Goal: Information Seeking & Learning: Learn about a topic

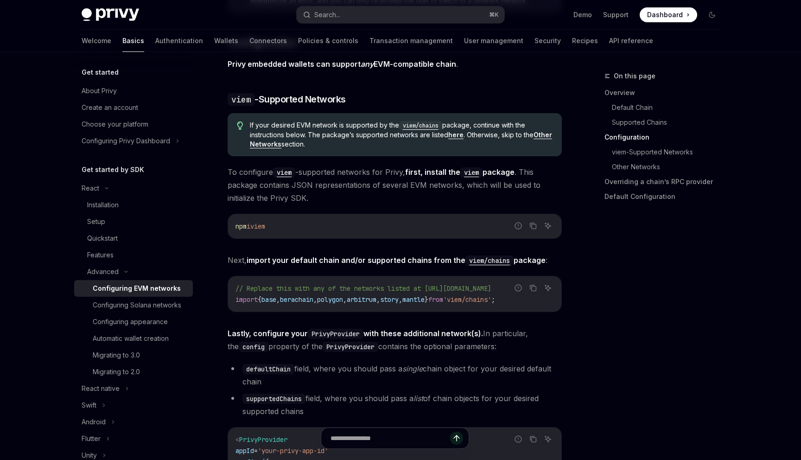
scroll to position [896, 0]
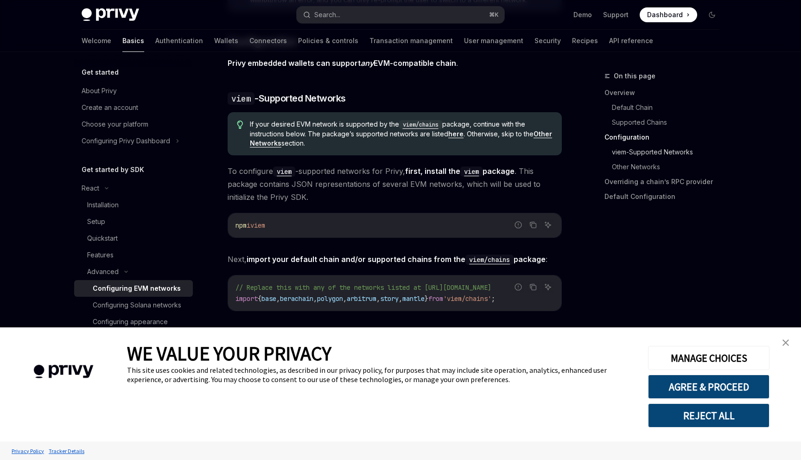
click at [663, 153] on link "viem-Supported Networks" at bounding box center [669, 152] width 115 height 15
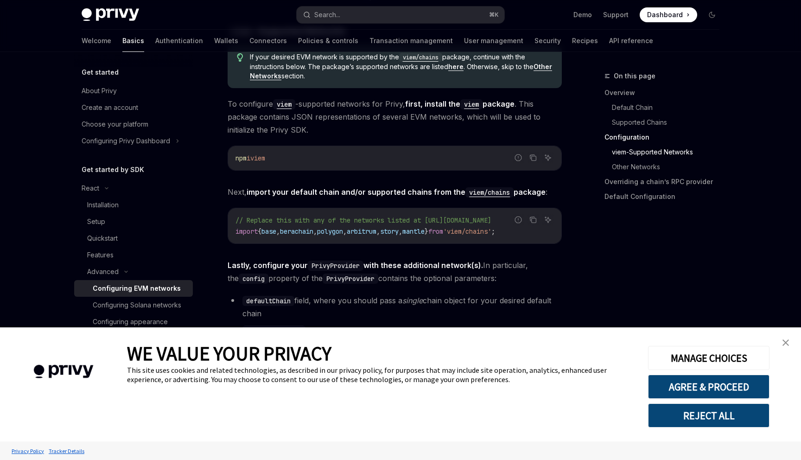
scroll to position [999, 0]
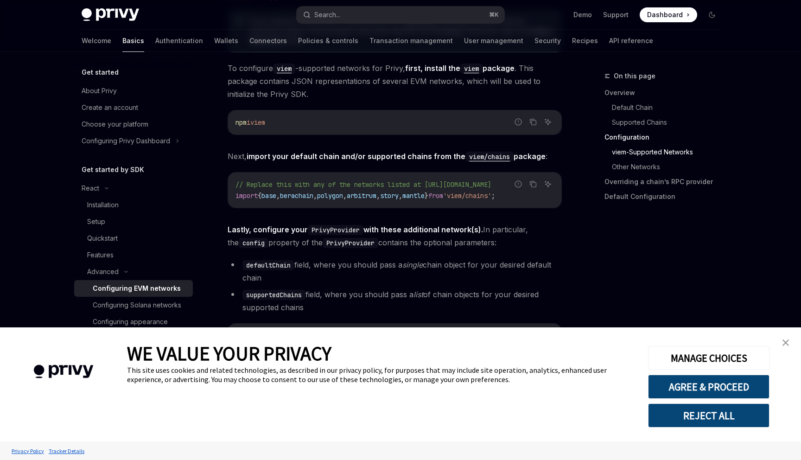
click at [786, 339] on link "close banner" at bounding box center [786, 342] width 19 height 19
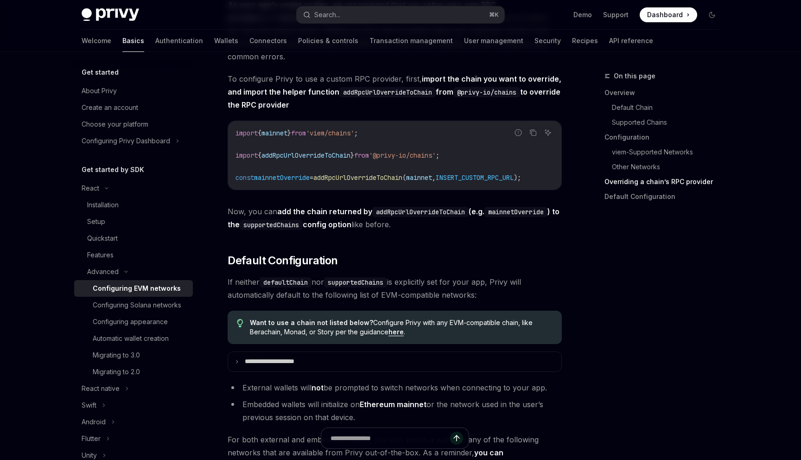
scroll to position [2344, 0]
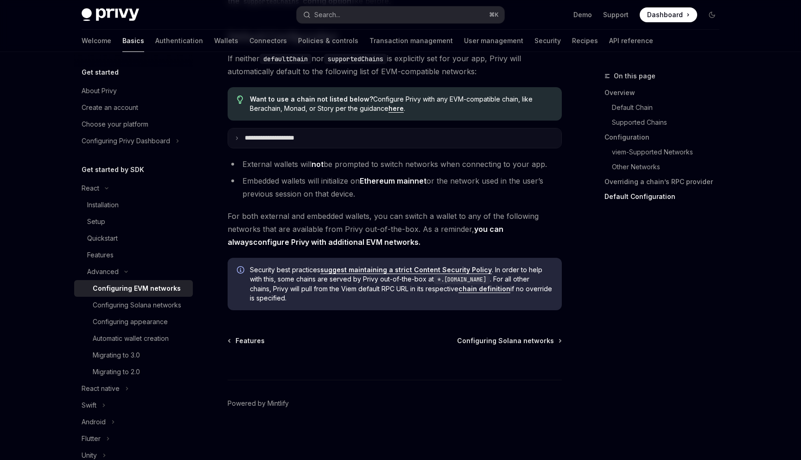
click at [304, 138] on p "**********" at bounding box center [280, 138] width 70 height 8
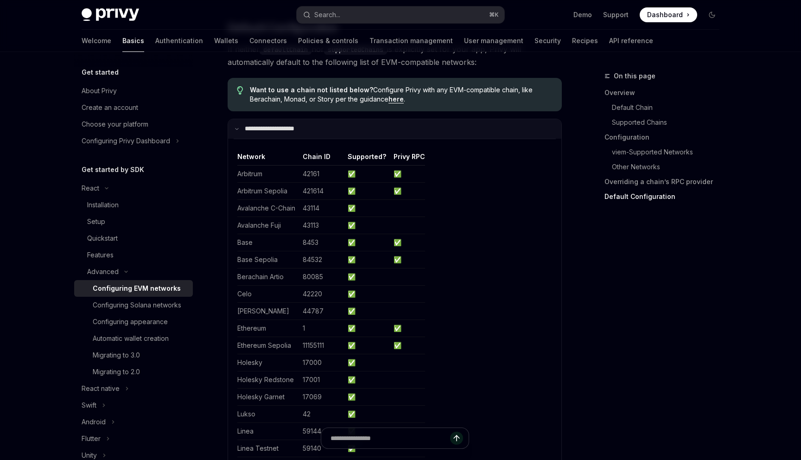
click at [304, 133] on p "**********" at bounding box center [279, 129] width 68 height 8
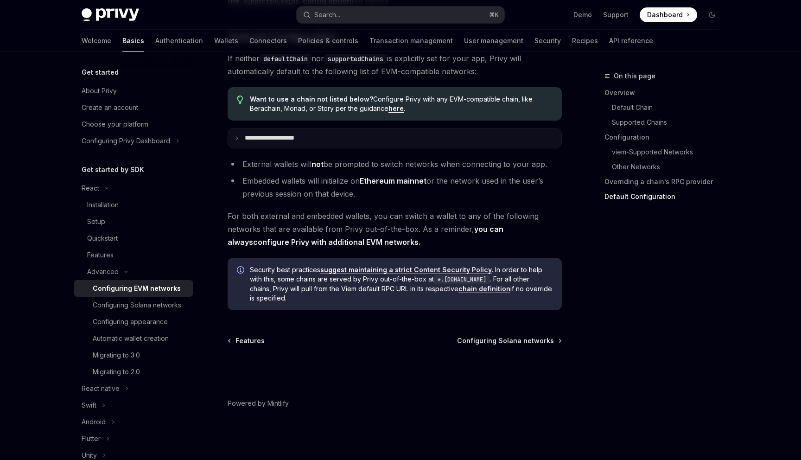
click at [304, 138] on p "**********" at bounding box center [280, 138] width 70 height 8
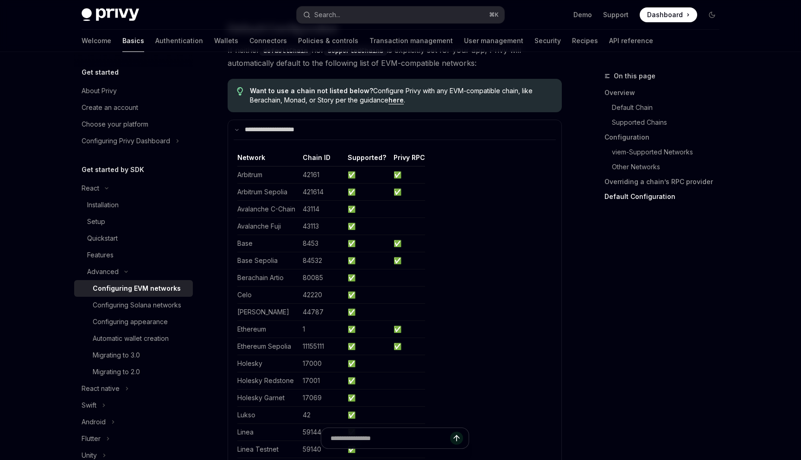
scroll to position [2264, 0]
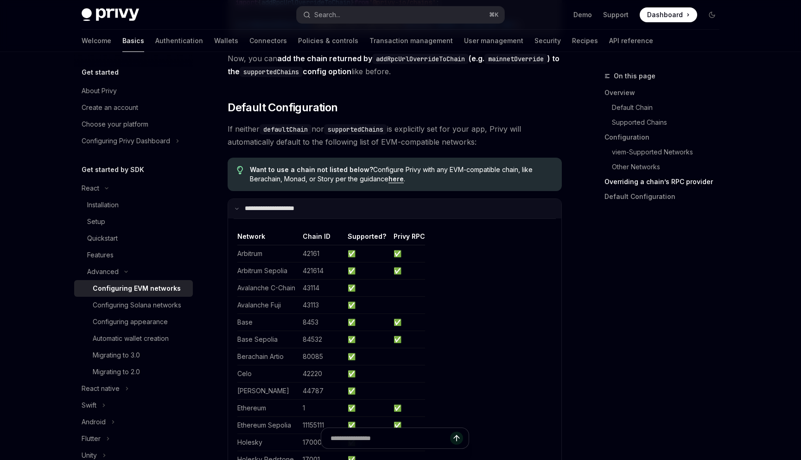
click at [376, 218] on summary "**********" at bounding box center [394, 208] width 333 height 19
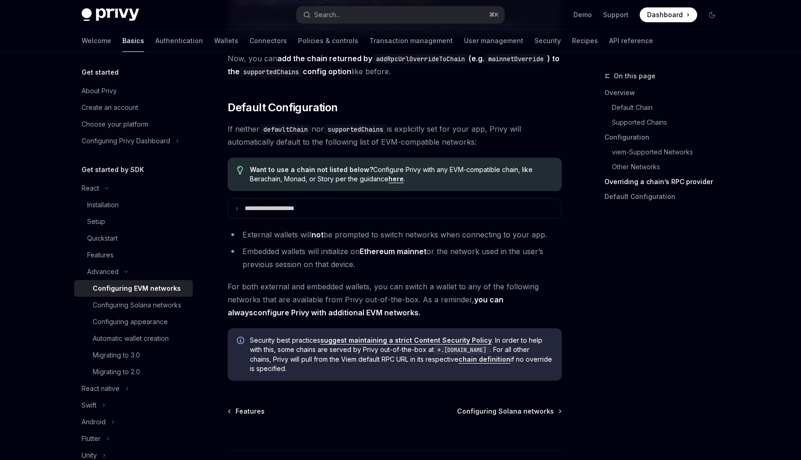
click at [433, 295] on span "For both external and embedded wallets, you can switch a wallet to any of the f…" at bounding box center [395, 299] width 334 height 39
click at [393, 344] on link "suggest maintaining a strict Content Security Policy" at bounding box center [406, 340] width 172 height 8
type textarea "*"
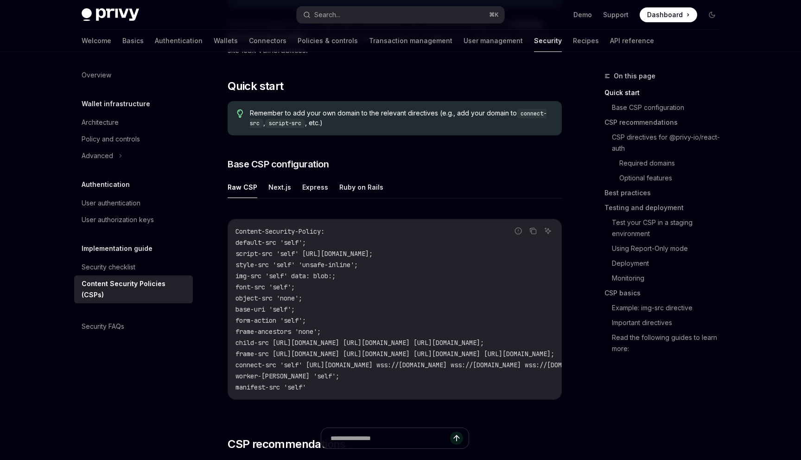
scroll to position [157, 0]
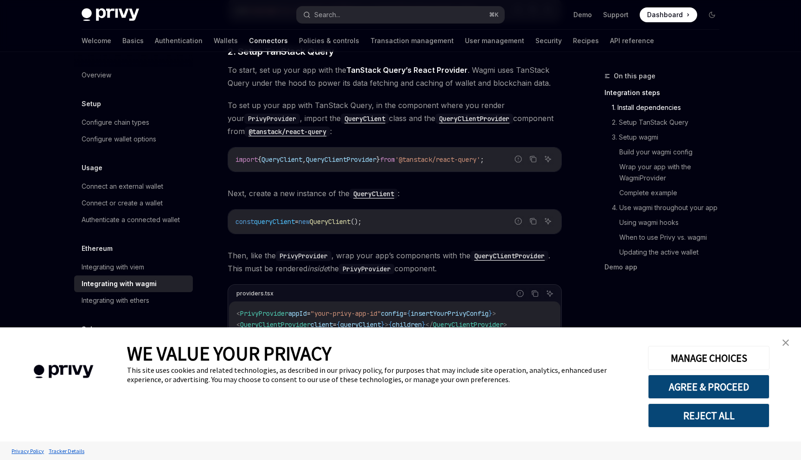
scroll to position [412, 0]
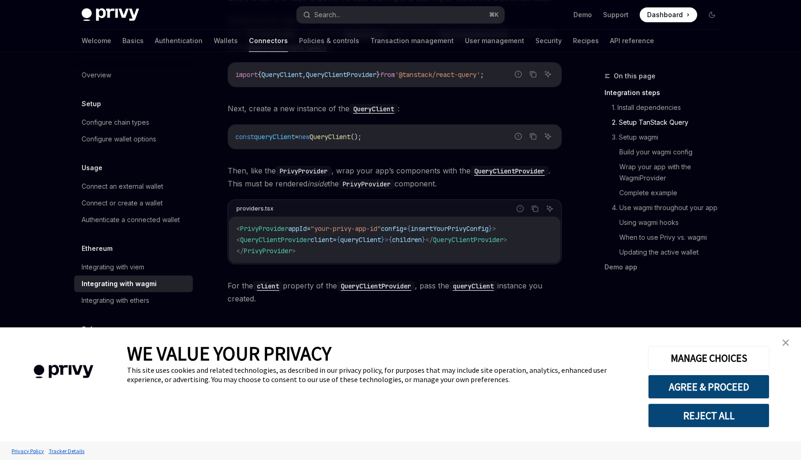
click at [786, 347] on link "close banner" at bounding box center [786, 342] width 19 height 19
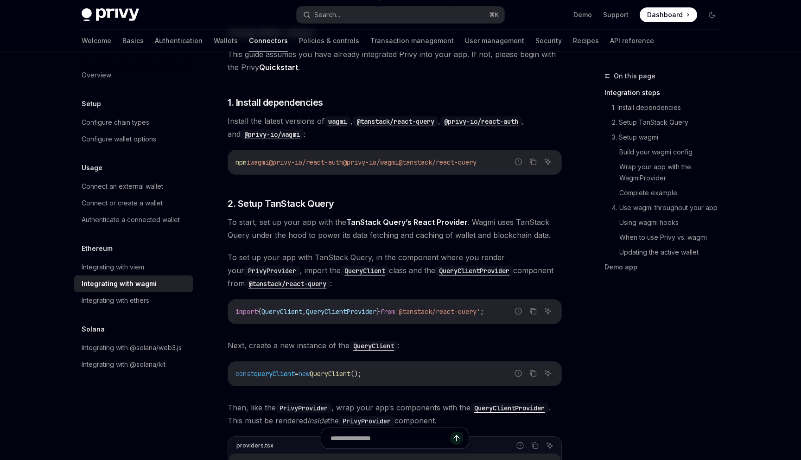
scroll to position [173, 0]
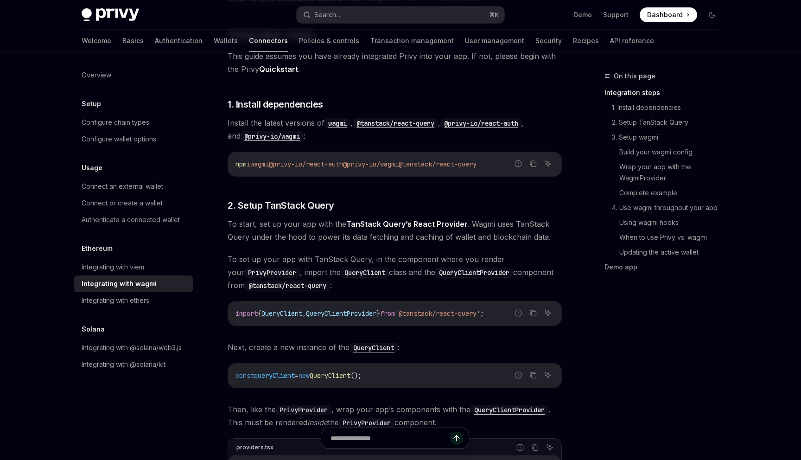
drag, startPoint x: 365, startPoint y: 165, endPoint x: 423, endPoint y: 165, distance: 57.5
click at [423, 165] on span "npm i wagmi @privy-io/react-auth @privy-io/wagmi @tanstack/react-query" at bounding box center [356, 164] width 241 height 8
copy span "@privy-io/wagmi"
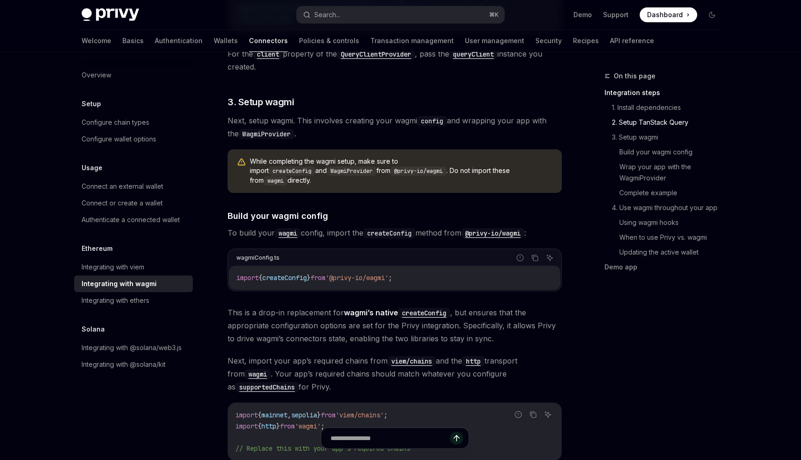
scroll to position [644, 0]
drag, startPoint x: 445, startPoint y: 267, endPoint x: 229, endPoint y: 259, distance: 215.3
click at [229, 259] on div "wagmiConfig.ts Report incorrect code Copy Ask AI import { createConfig } from '…" at bounding box center [395, 269] width 334 height 43
copy span "import { createConfig } from '@privy-io/wagmi' ;"
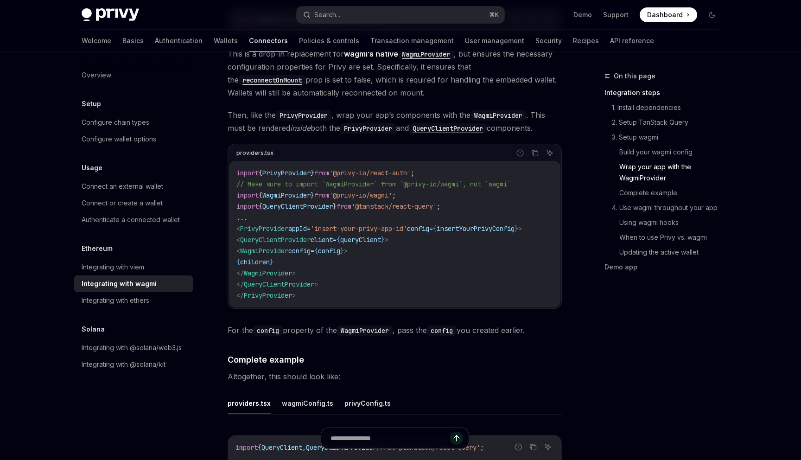
scroll to position [1375, 0]
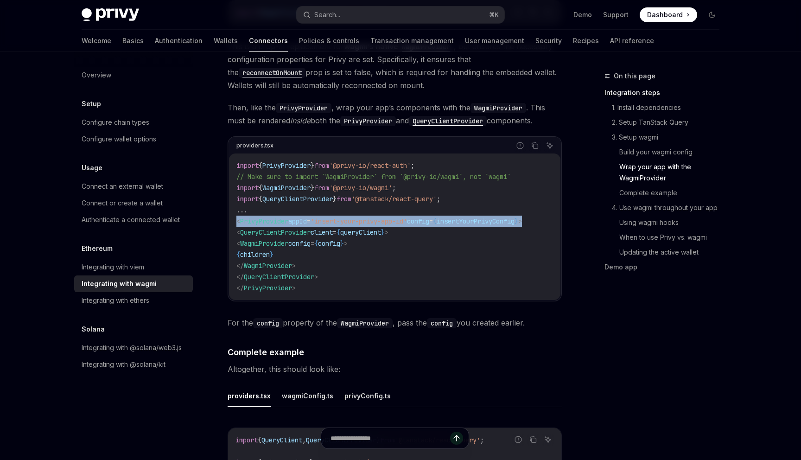
drag, startPoint x: 546, startPoint y: 213, endPoint x: 237, endPoint y: 213, distance: 309.2
click at [237, 213] on code "import { PrivyProvider } from '@privy-io/react-auth' ; // Make sure to import `…" at bounding box center [394, 227] width 317 height 134
copy span "< PrivyProvider appId = 'insert-your-privy-app-id' config = { insertYourPrivyCo…"
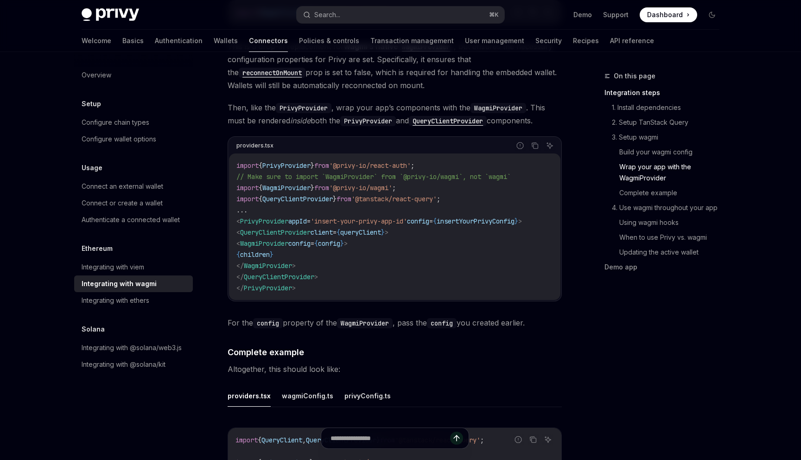
click at [574, 290] on div "On this page Integration steps 1. Install dependencies 2. Setup TanStack Query …" at bounding box center [400, 193] width 653 height 3033
click at [365, 392] on button "privyConfig.ts" at bounding box center [367, 396] width 46 height 22
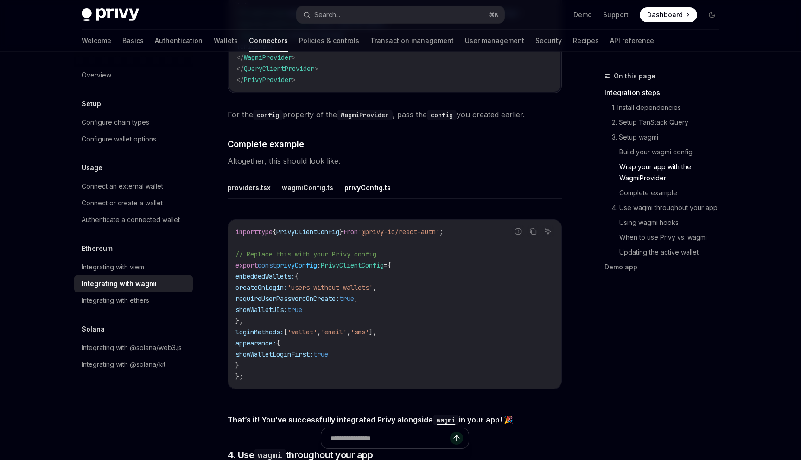
scroll to position [1606, 0]
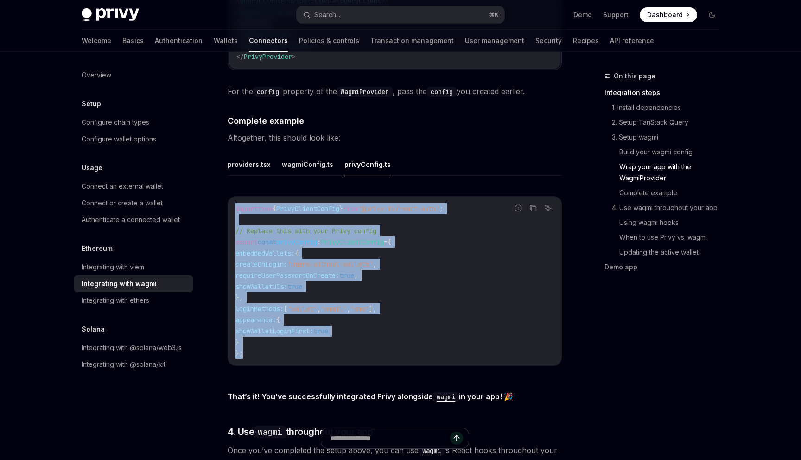
drag, startPoint x: 300, startPoint y: 353, endPoint x: 215, endPoint y: 192, distance: 181.3
copy code "import type { PrivyClientConfig } from '@privy-io/react-auth' ; // Replace this…"
click at [245, 153] on button "providers.tsx" at bounding box center [249, 164] width 43 height 22
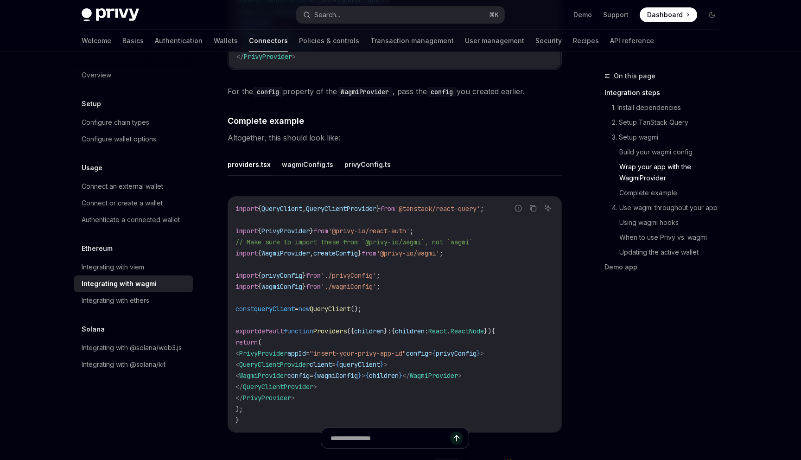
click at [250, 160] on button "providers.tsx" at bounding box center [249, 164] width 43 height 22
click at [679, 13] on span "Dashboard" at bounding box center [665, 14] width 36 height 9
click at [488, 153] on ul "providers.tsx wagmiConfig.ts privyConfig.ts" at bounding box center [395, 164] width 334 height 22
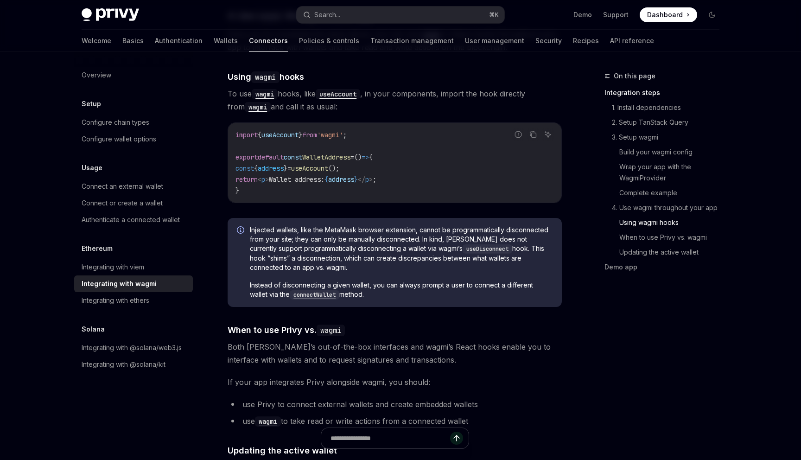
scroll to position [2086, 0]
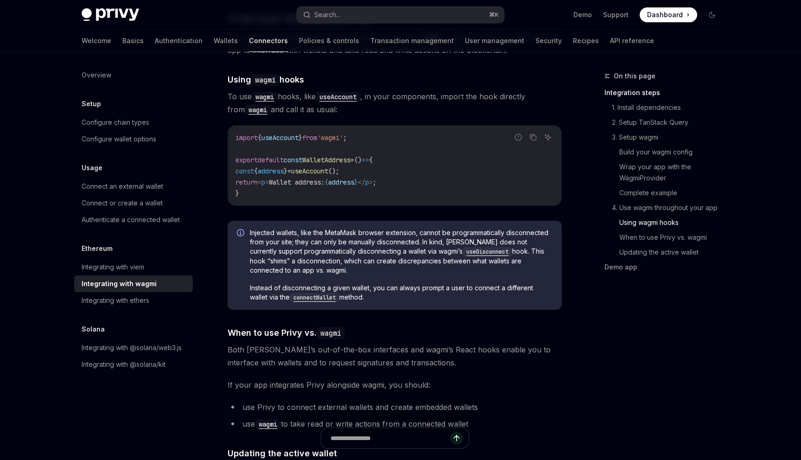
click at [309, 293] on code "connectWallet" at bounding box center [315, 297] width 50 height 9
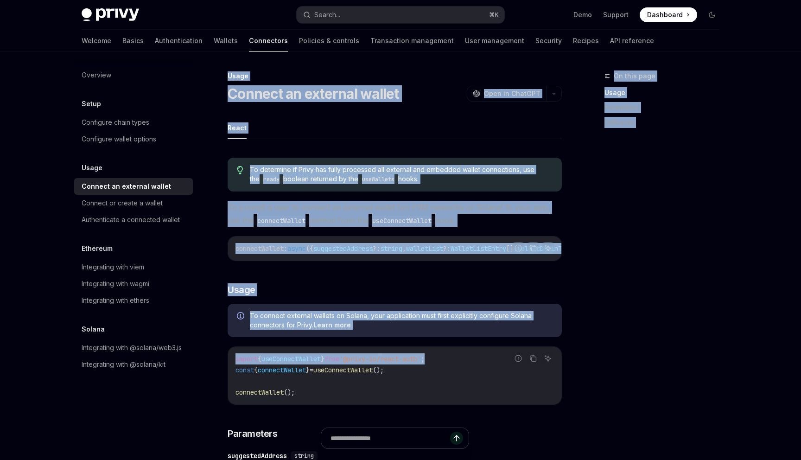
drag, startPoint x: 449, startPoint y: 361, endPoint x: 207, endPoint y: 359, distance: 242.5
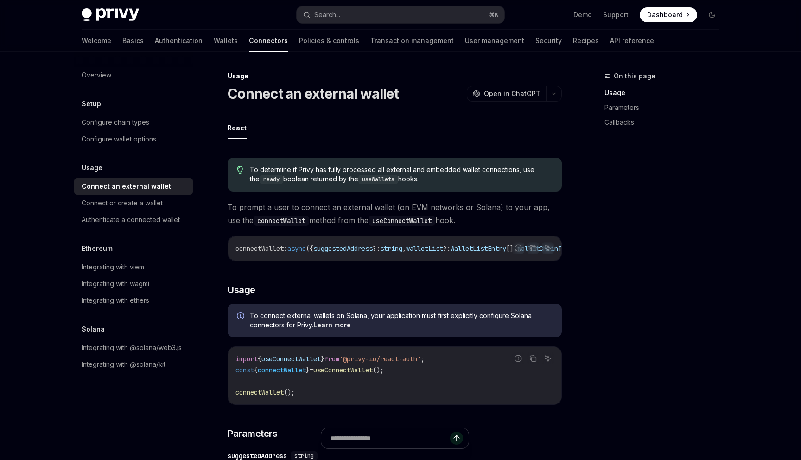
click at [303, 358] on span "useConnectWallet" at bounding box center [290, 359] width 59 height 8
drag, startPoint x: 236, startPoint y: 365, endPoint x: 452, endPoint y: 360, distance: 215.2
click at [452, 360] on code "import { useConnectWallet } from '@privy-io/react-auth' ; const { connectWallet…" at bounding box center [395, 375] width 319 height 45
copy span "import { useConnectWallet } from '@privy-io/react-auth' ;"
click at [487, 79] on div "Usage" at bounding box center [395, 75] width 334 height 9
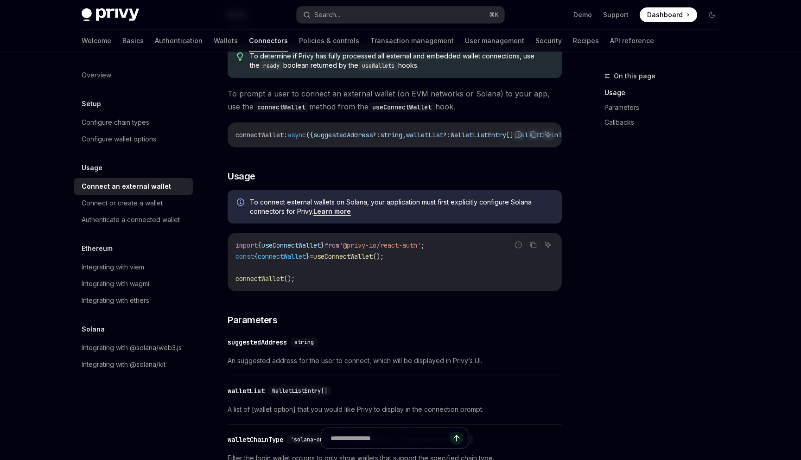
scroll to position [122, 0]
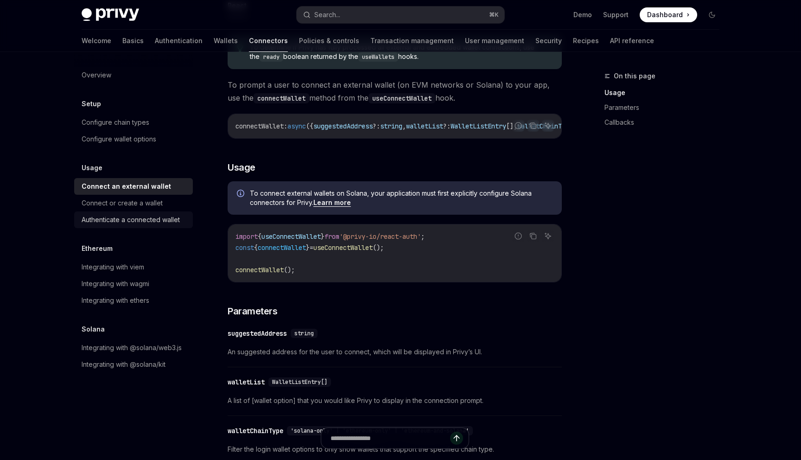
click at [156, 225] on div "Authenticate a connected wallet" at bounding box center [131, 219] width 98 height 11
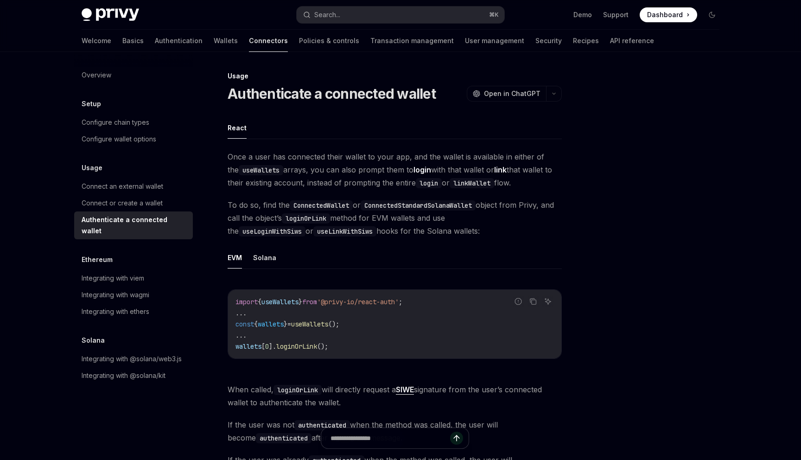
scroll to position [39, 0]
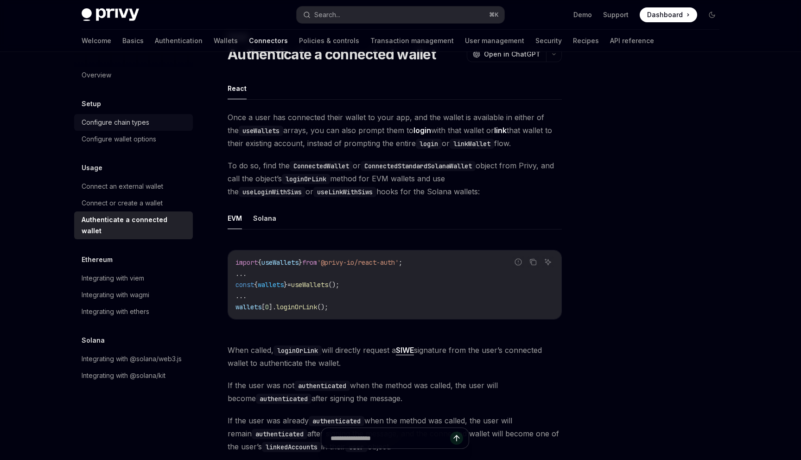
click at [154, 121] on div "Configure chain types" at bounding box center [135, 122] width 106 height 11
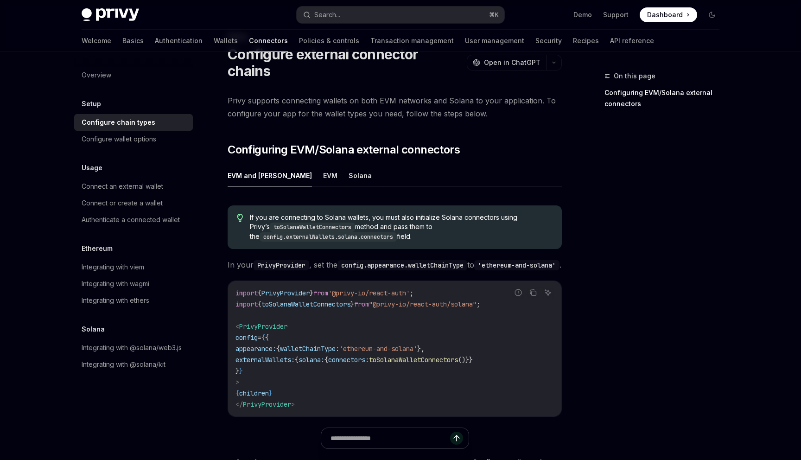
scroll to position [157, 0]
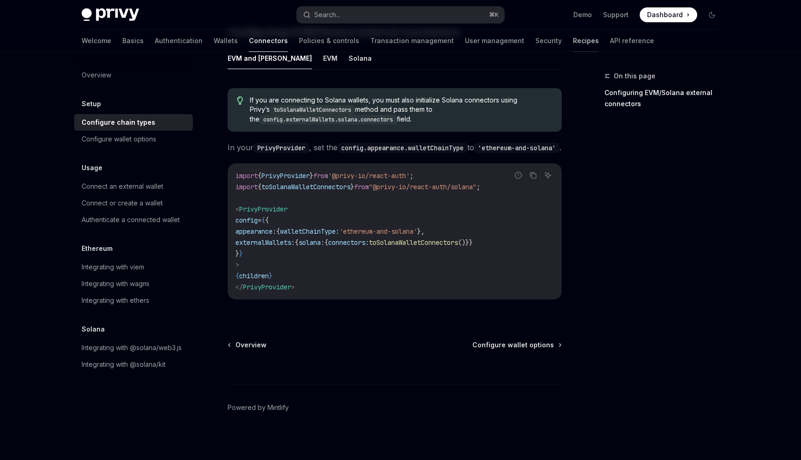
click at [573, 40] on link "Recipes" at bounding box center [586, 41] width 26 height 22
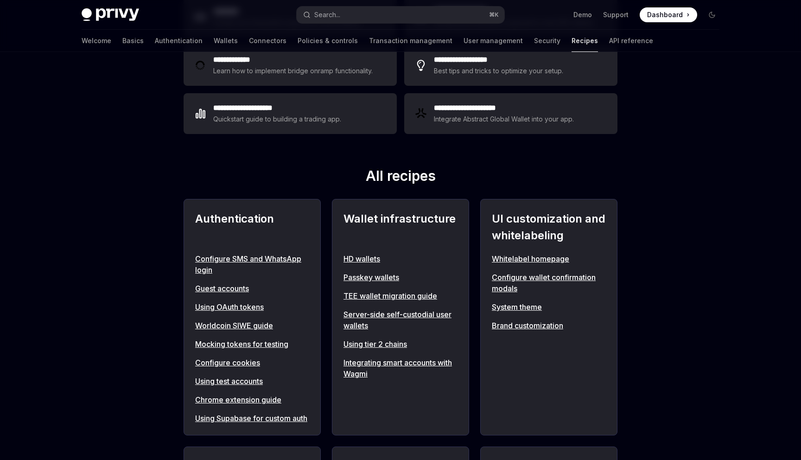
scroll to position [221, 0]
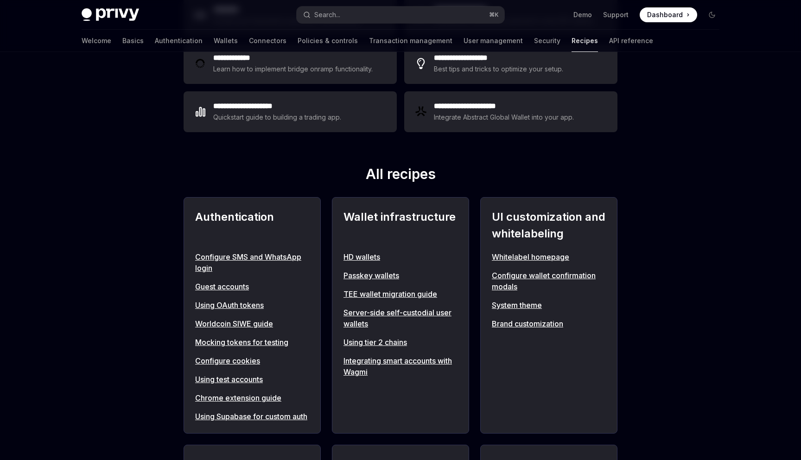
click at [356, 367] on link "Integrating smart accounts with Wagmi" at bounding box center [401, 366] width 114 height 22
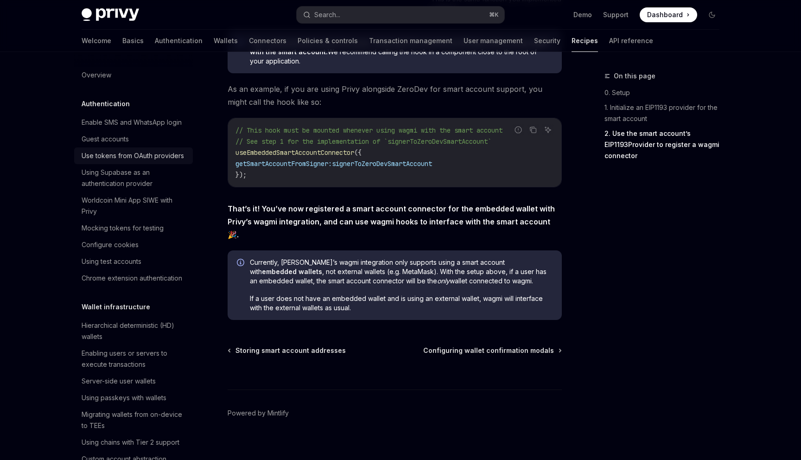
click at [175, 159] on div "Use tokens from OAuth providers" at bounding box center [133, 155] width 102 height 11
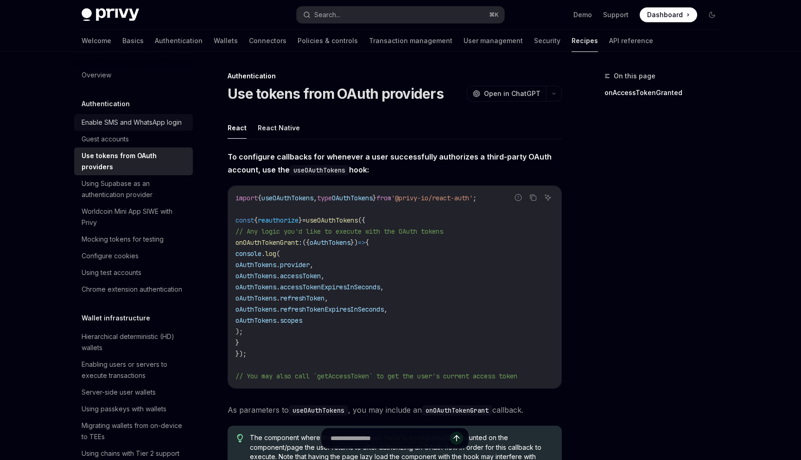
click at [158, 123] on div "Enable SMS and WhatsApp login" at bounding box center [132, 122] width 100 height 11
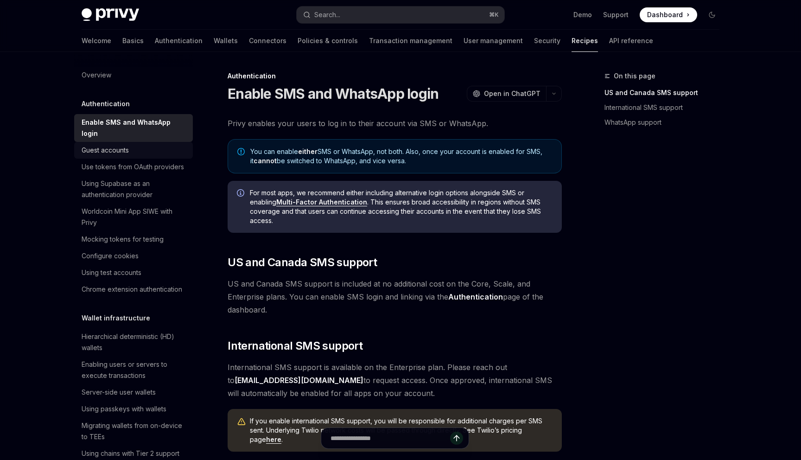
click at [171, 145] on div "Guest accounts" at bounding box center [135, 150] width 106 height 11
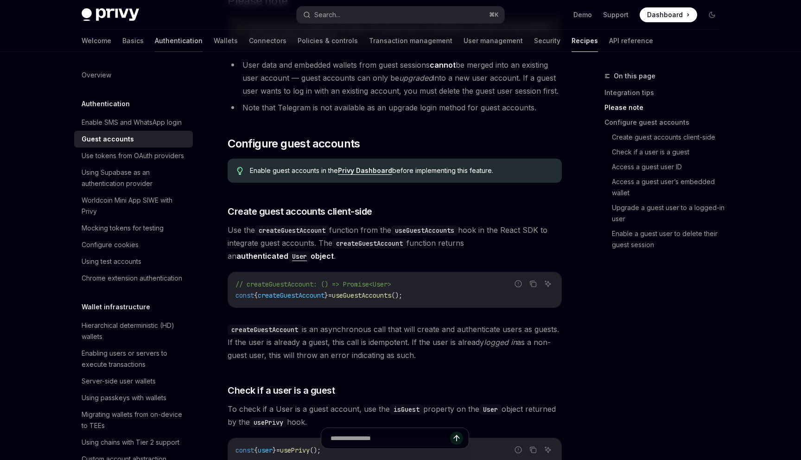
click at [155, 46] on link "Authentication" at bounding box center [179, 41] width 48 height 22
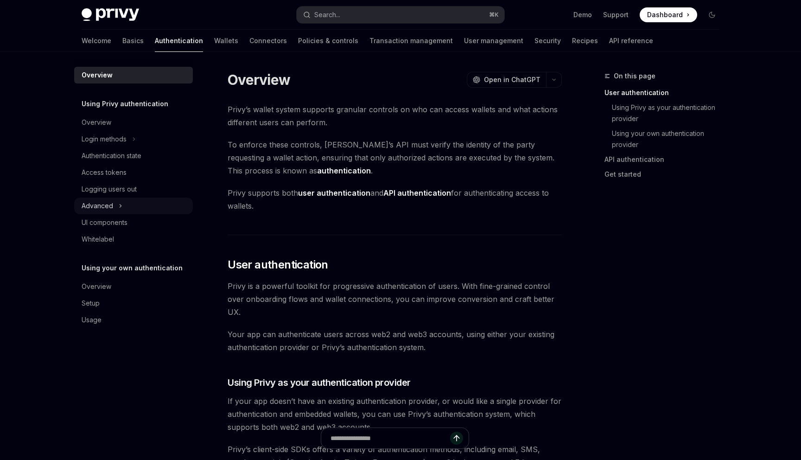
click at [126, 207] on div "Advanced" at bounding box center [133, 206] width 119 height 17
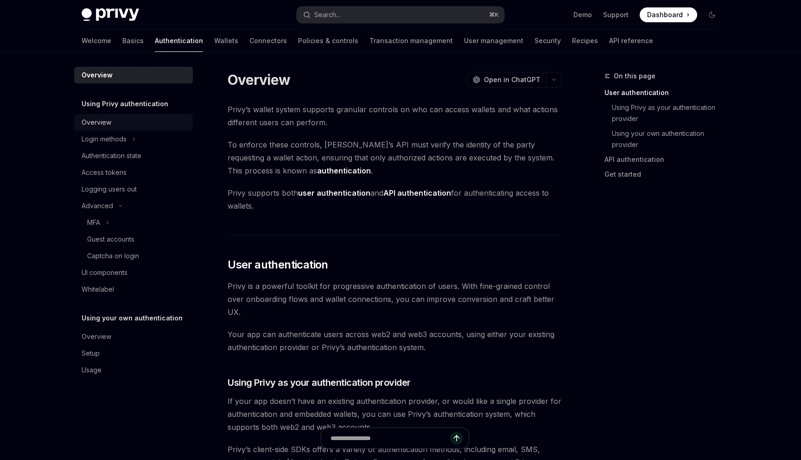
click at [133, 121] on div "Overview" at bounding box center [135, 122] width 106 height 11
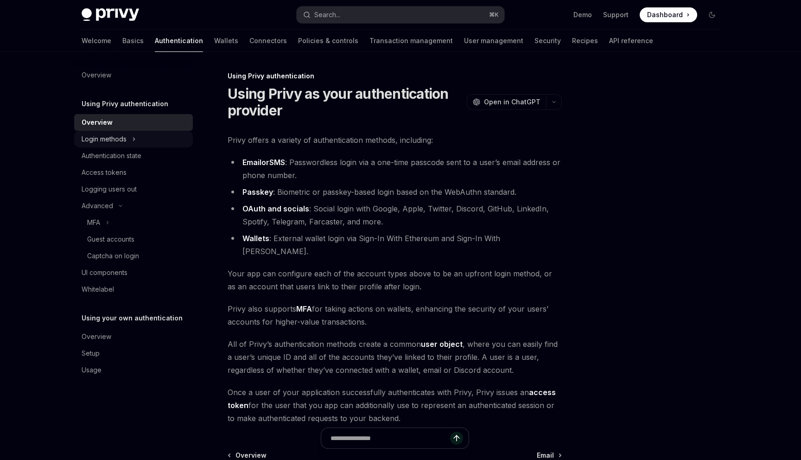
click at [130, 139] on div "Login methods" at bounding box center [133, 139] width 119 height 17
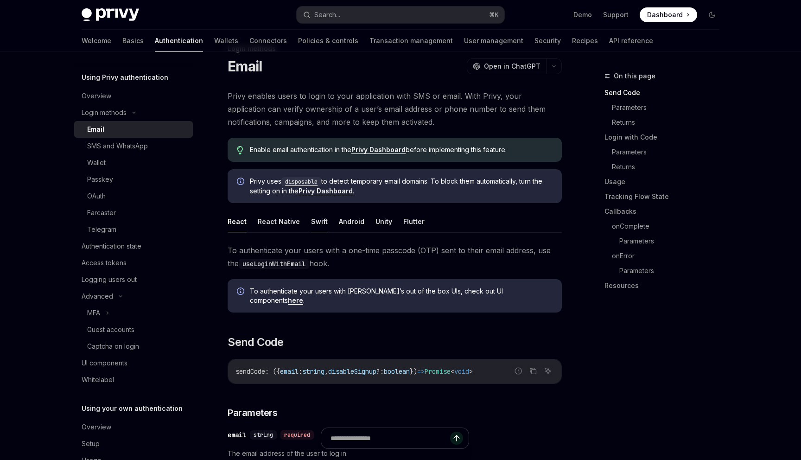
scroll to position [26, 0]
click at [303, 180] on code "disposable" at bounding box center [301, 182] width 40 height 9
click at [274, 264] on code "useLoginWithEmail" at bounding box center [274, 265] width 70 height 10
copy code "useLoginWithEmail"
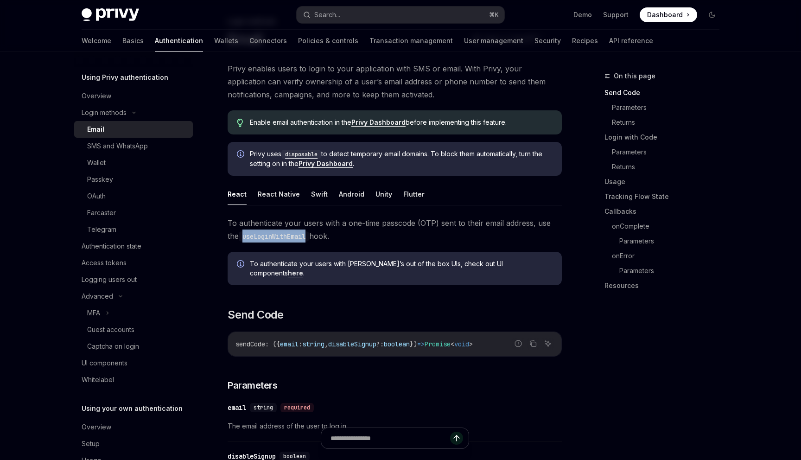
scroll to position [56, 0]
click at [303, 268] on link "here" at bounding box center [295, 272] width 15 height 8
type textarea "*"
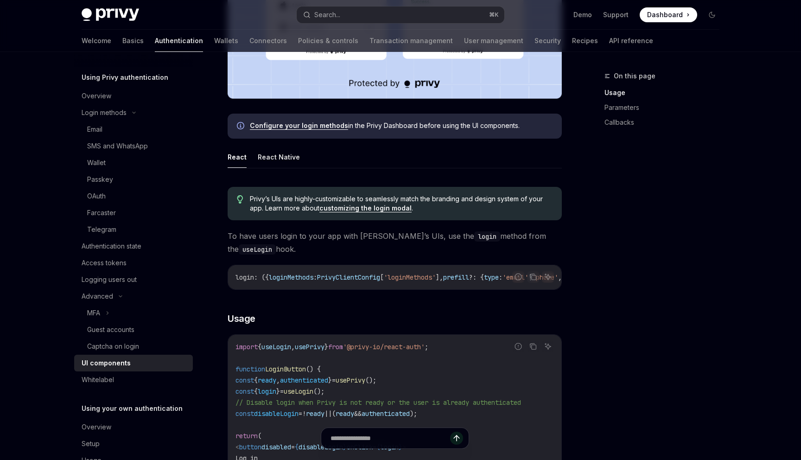
scroll to position [451, 0]
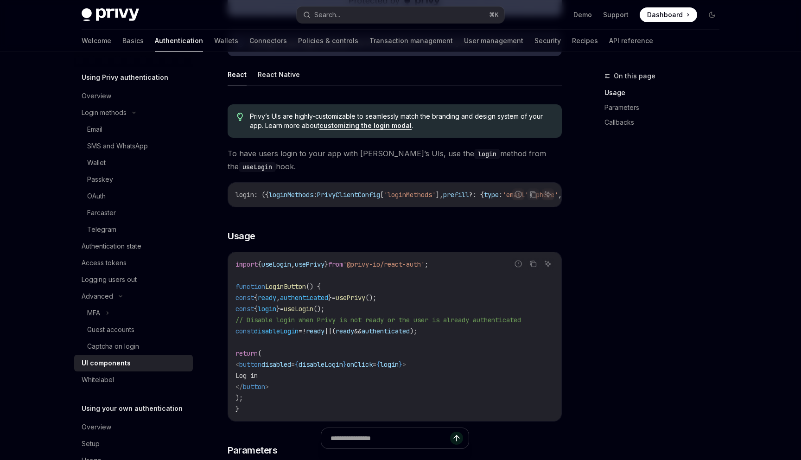
click at [313, 310] on span "useLogin" at bounding box center [299, 309] width 30 height 8
copy span "useLogin"
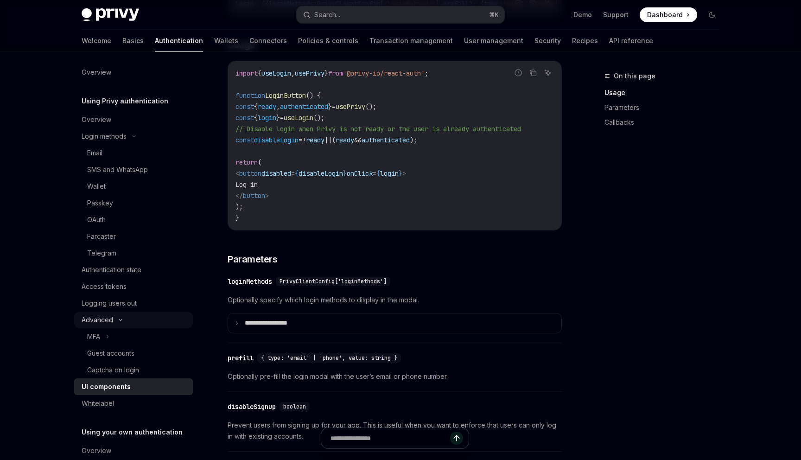
scroll to position [0, 0]
click at [342, 13] on button "Search... ⌘ K" at bounding box center [401, 14] width 208 height 17
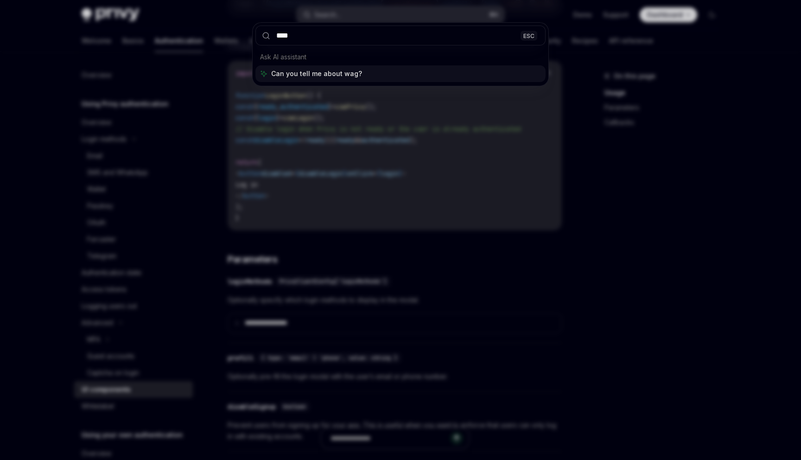
type input "*****"
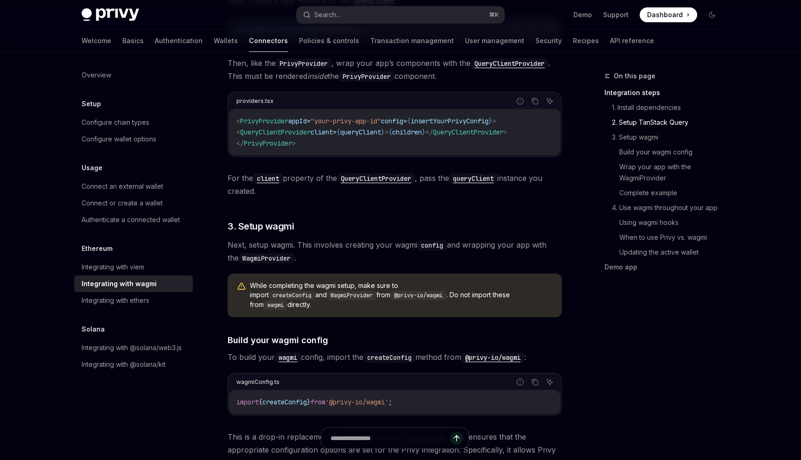
scroll to position [588, 0]
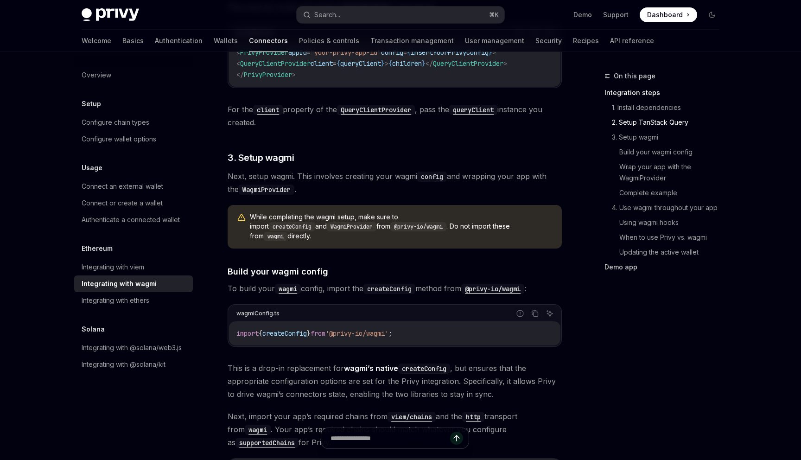
click at [630, 261] on link "Demo app" at bounding box center [666, 267] width 122 height 15
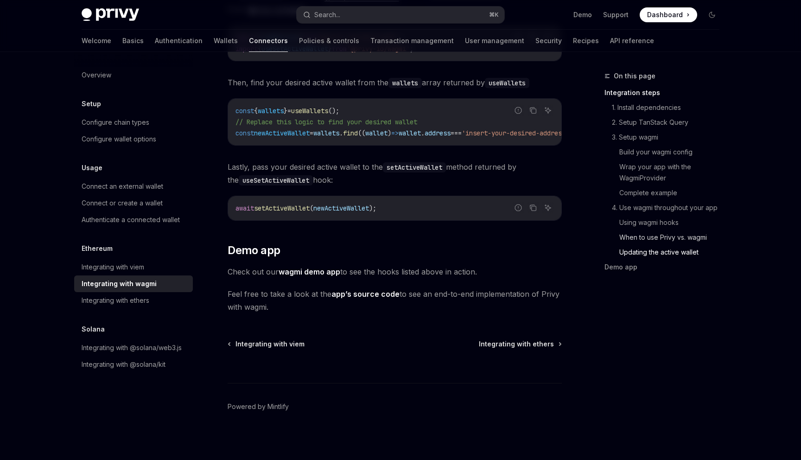
click at [657, 235] on link "When to use Privy vs. wagmi" at bounding box center [673, 237] width 108 height 15
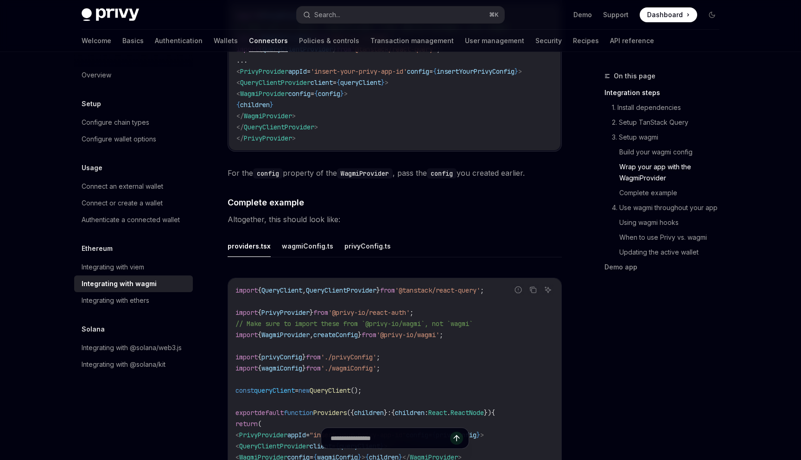
scroll to position [1541, 0]
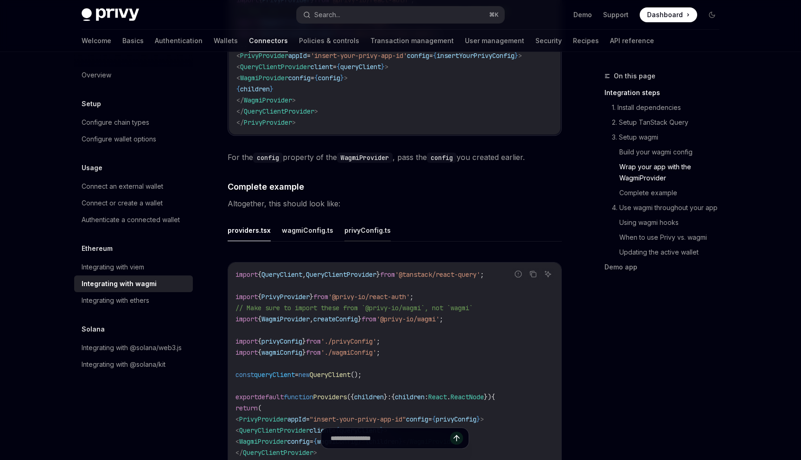
click at [356, 226] on button "privyConfig.ts" at bounding box center [367, 230] width 46 height 22
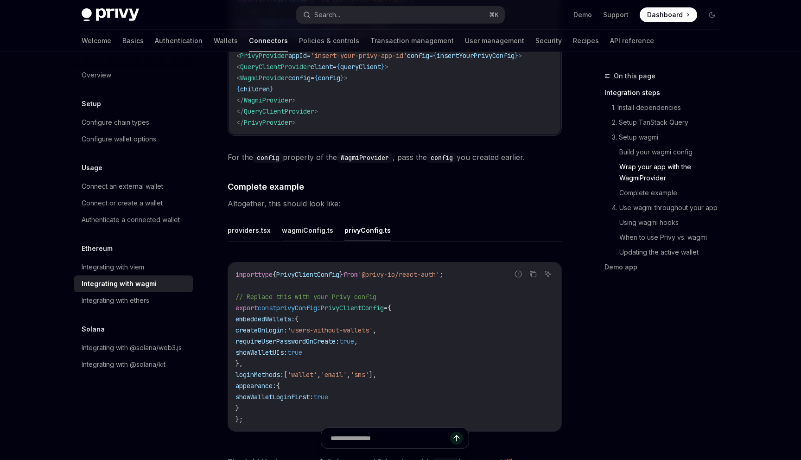
click at [327, 226] on button "wagmiConfig.ts" at bounding box center [307, 230] width 51 height 22
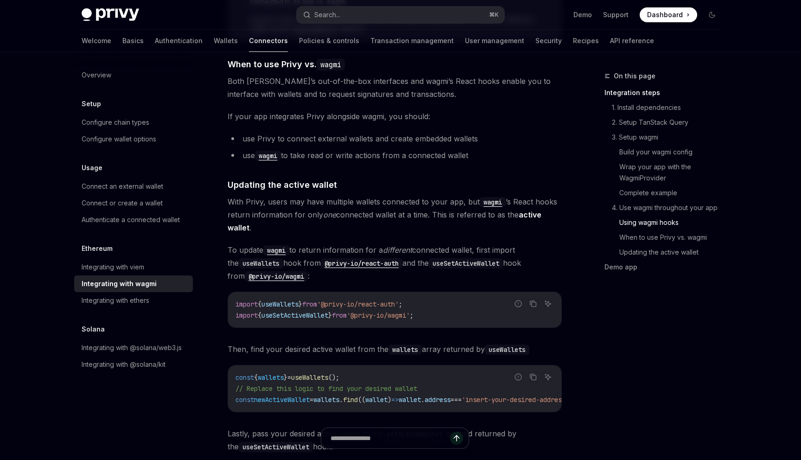
scroll to position [2555, 0]
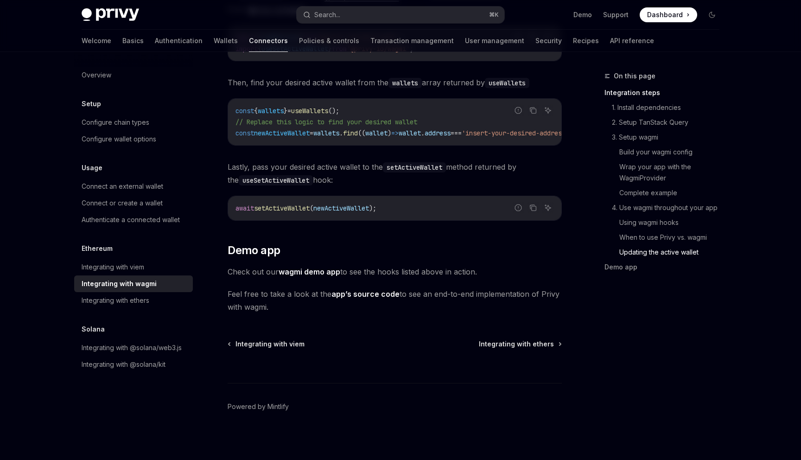
click at [371, 290] on link "app’s source code" at bounding box center [365, 294] width 68 height 10
click at [148, 224] on div "Authenticate a connected wallet" at bounding box center [131, 219] width 98 height 11
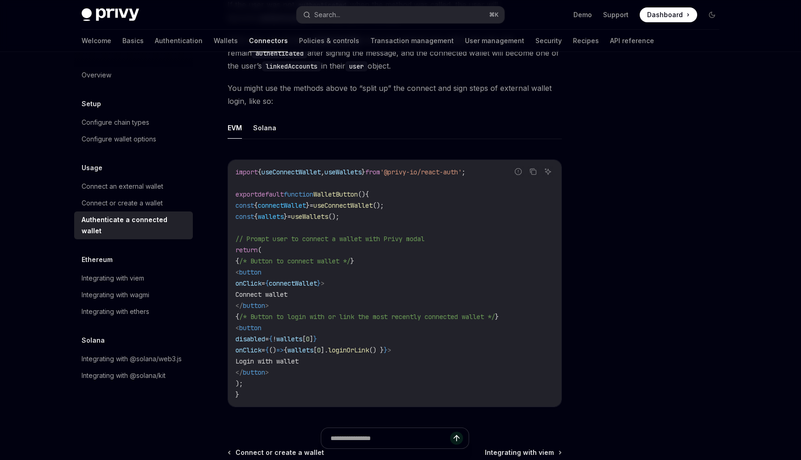
scroll to position [414, 0]
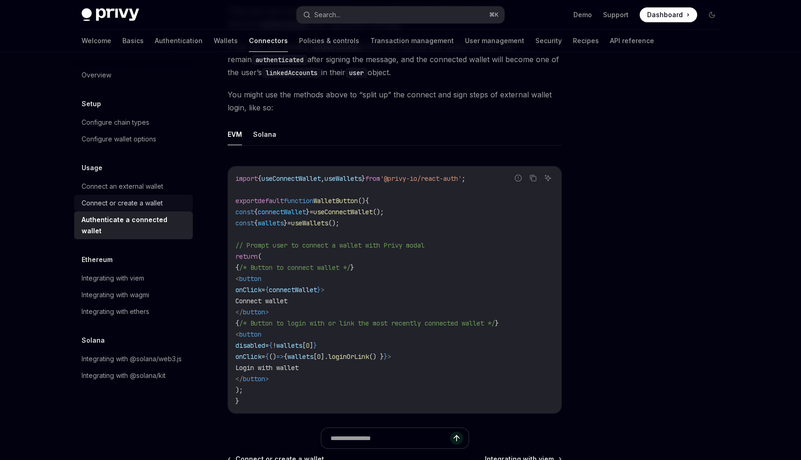
click at [146, 208] on div "Connect or create a wallet" at bounding box center [122, 203] width 81 height 11
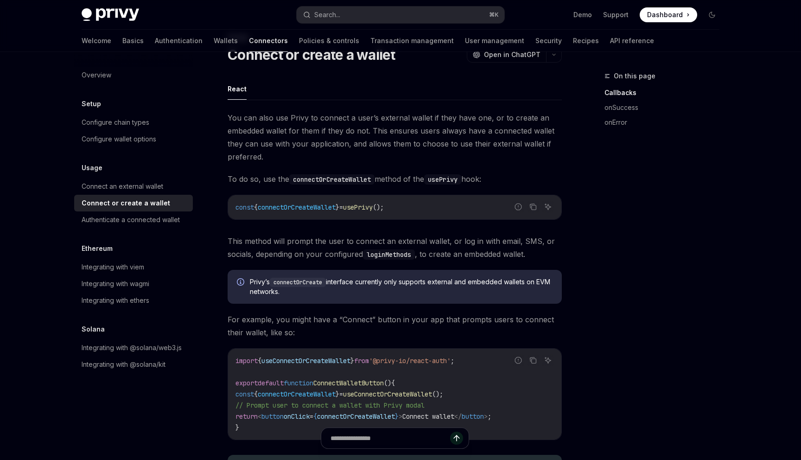
scroll to position [25, 0]
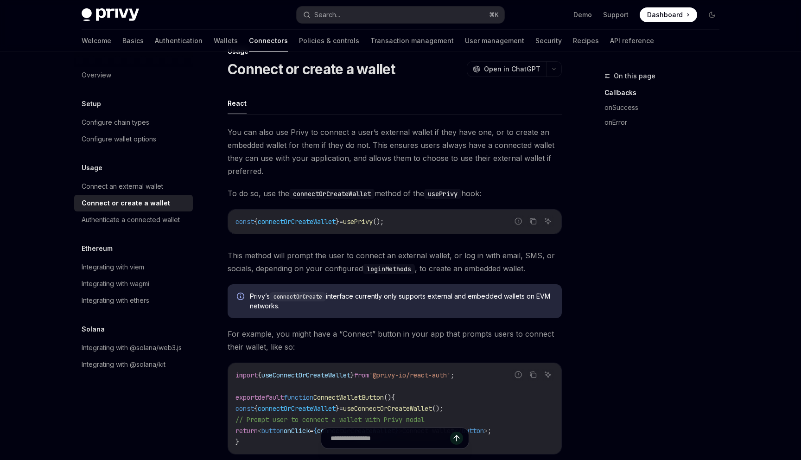
click at [287, 224] on span "connectOrCreateWallet" at bounding box center [297, 221] width 78 height 8
copy span "connectOrCreateWallet"
click at [590, 249] on div "On this page Callbacks onSuccess onError" at bounding box center [656, 264] width 141 height 389
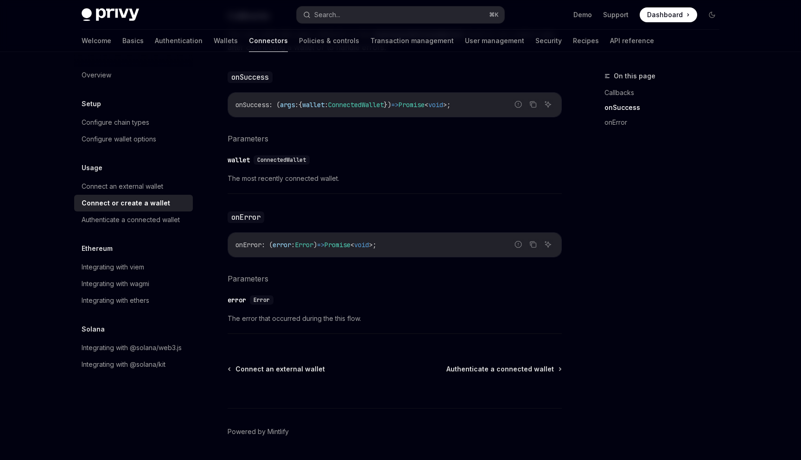
scroll to position [578, 0]
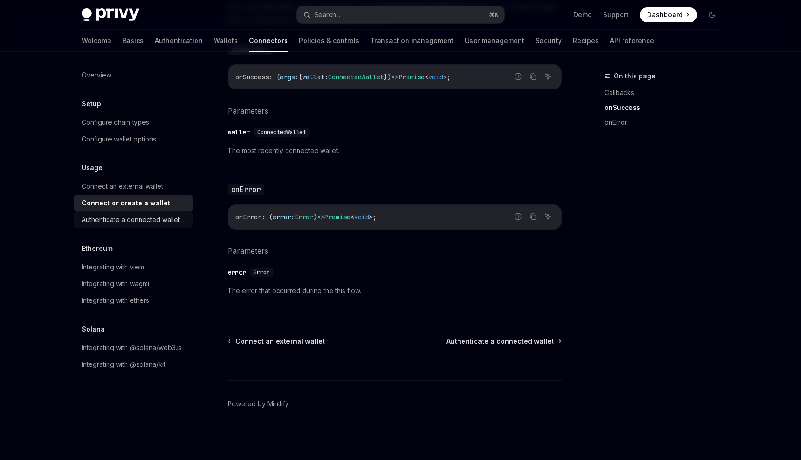
click at [136, 221] on div "Authenticate a connected wallet" at bounding box center [131, 219] width 98 height 11
type textarea "*"
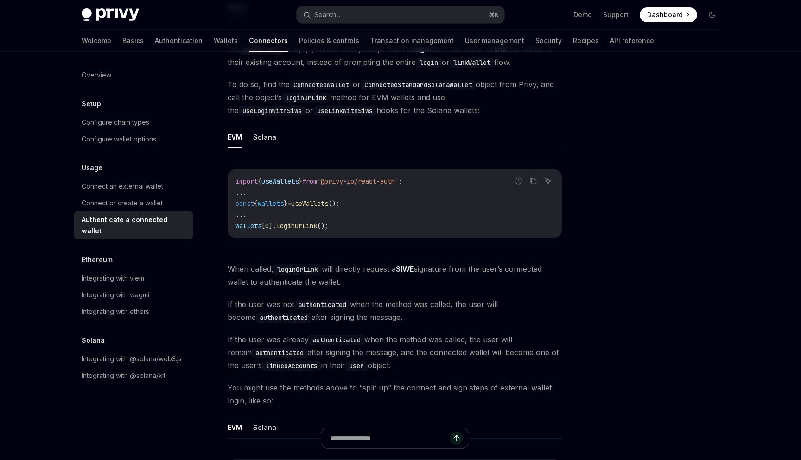
scroll to position [121, 0]
drag, startPoint x: 430, startPoint y: 180, endPoint x: 225, endPoint y: 178, distance: 204.9
click at [225, 178] on div "Usage Authenticate a connected wallet OpenAI Open in ChatGPT OpenAI Open in Cha…" at bounding box center [308, 409] width 512 height 921
copy span "import { useWallets } from '@privy-io/react-auth' ;"
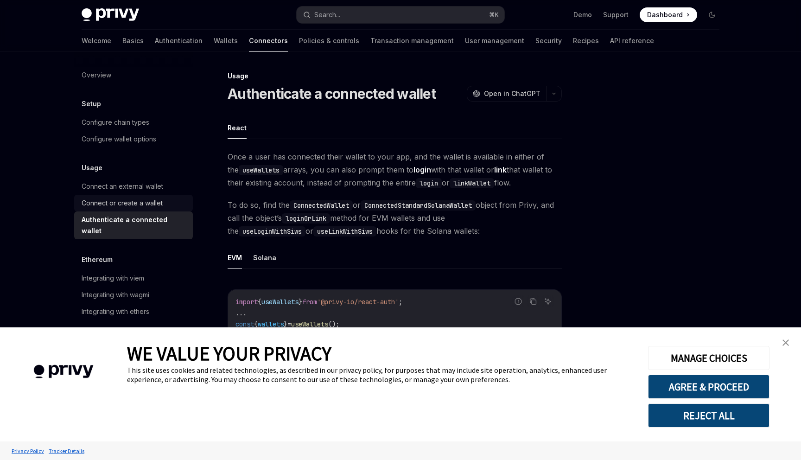
click at [144, 202] on div "Connect or create a wallet" at bounding box center [122, 203] width 81 height 11
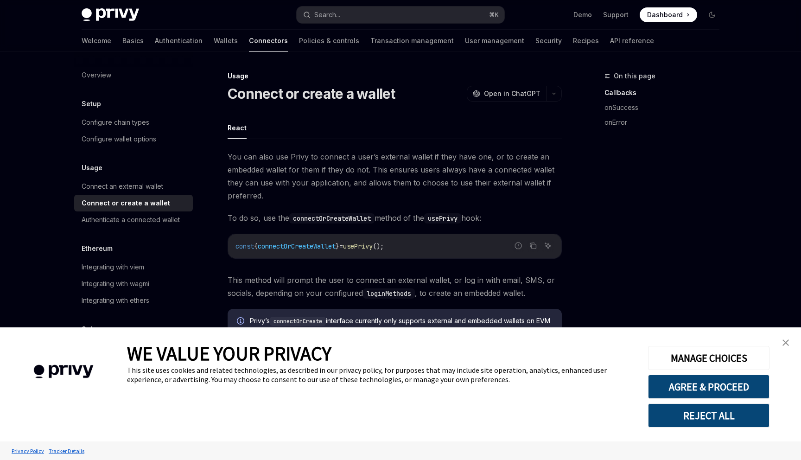
click at [313, 247] on span "connectOrCreateWallet" at bounding box center [297, 246] width 78 height 8
copy span "connectOrCreateWallet"
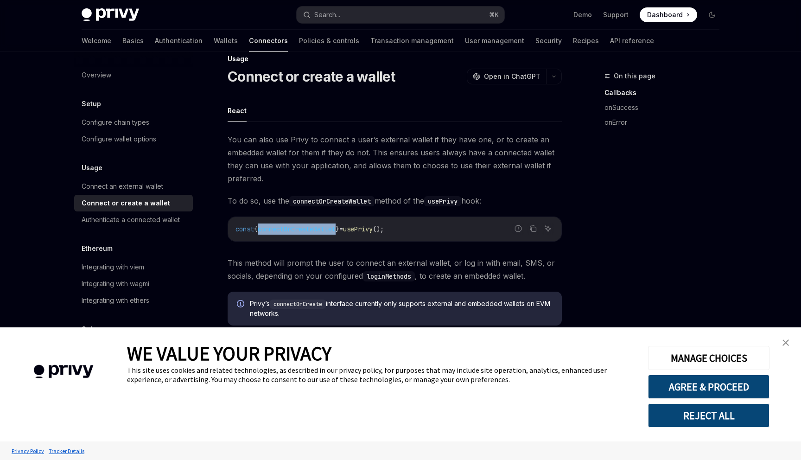
scroll to position [24, 0]
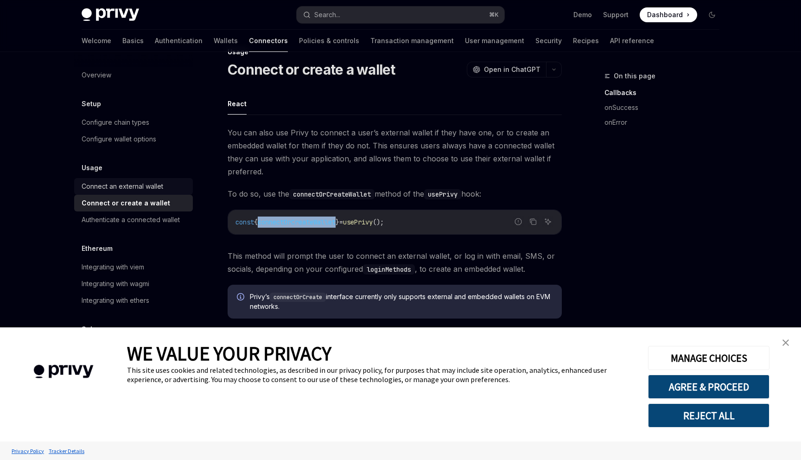
click at [117, 193] on link "Connect an external wallet" at bounding box center [133, 186] width 119 height 17
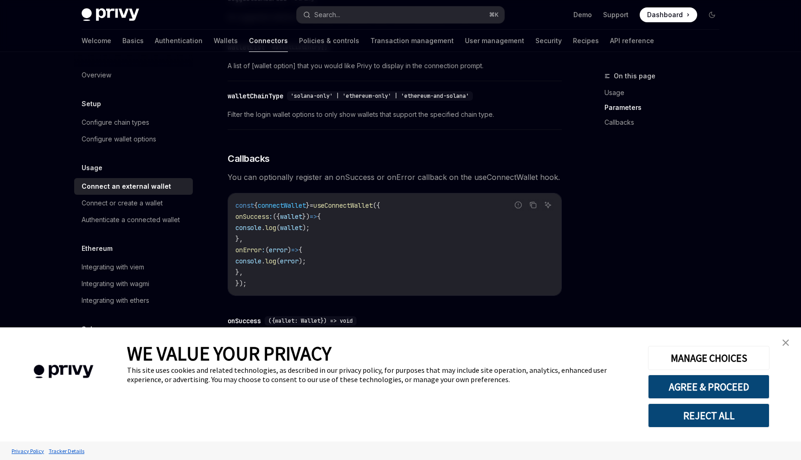
scroll to position [458, 0]
click at [133, 138] on div "Configure wallet options" at bounding box center [119, 139] width 75 height 11
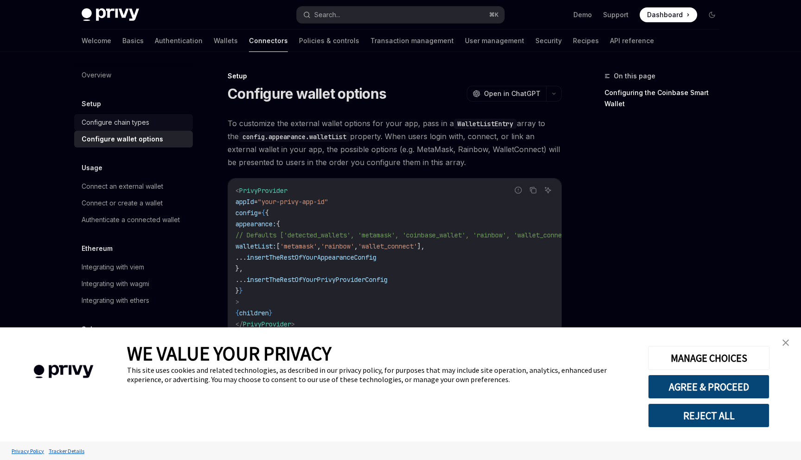
click at [147, 122] on div "Configure chain types" at bounding box center [116, 122] width 68 height 11
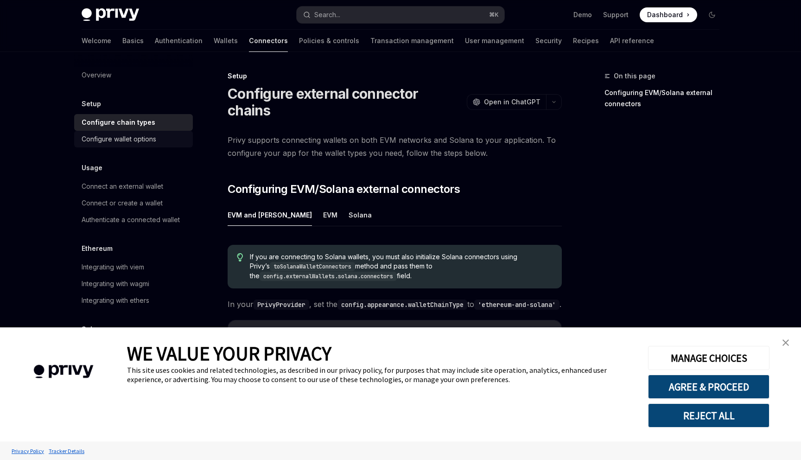
click at [150, 134] on div "Configure wallet options" at bounding box center [119, 139] width 75 height 11
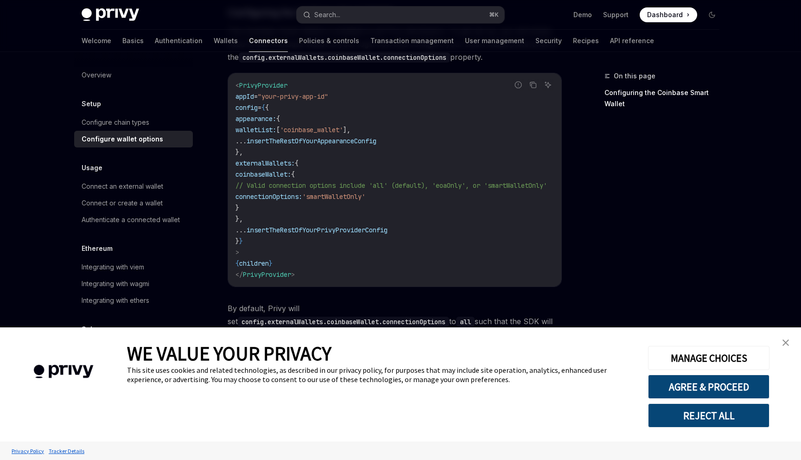
scroll to position [1101, 0]
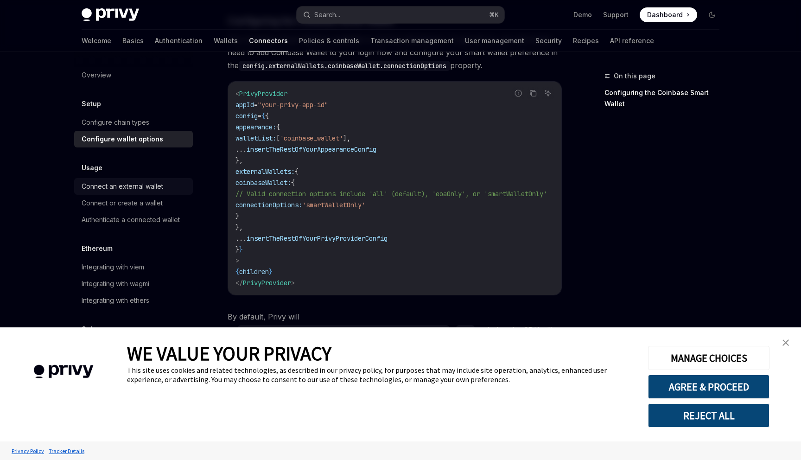
click at [140, 185] on div "Connect an external wallet" at bounding box center [123, 186] width 82 height 11
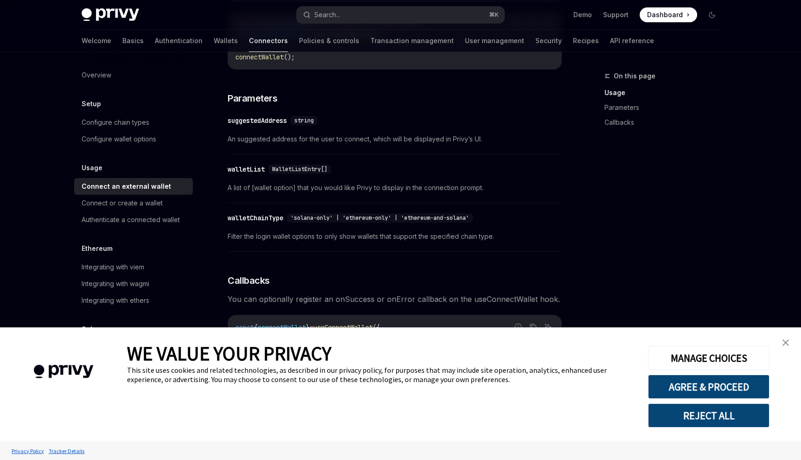
scroll to position [333, 0]
click at [139, 141] on div "Configure wallet options" at bounding box center [119, 139] width 75 height 11
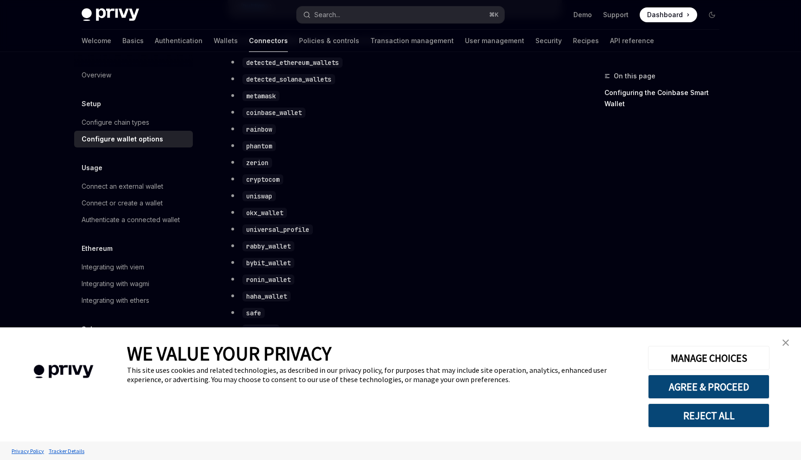
scroll to position [531, 0]
click at [214, 47] on link "Wallets" at bounding box center [226, 41] width 24 height 22
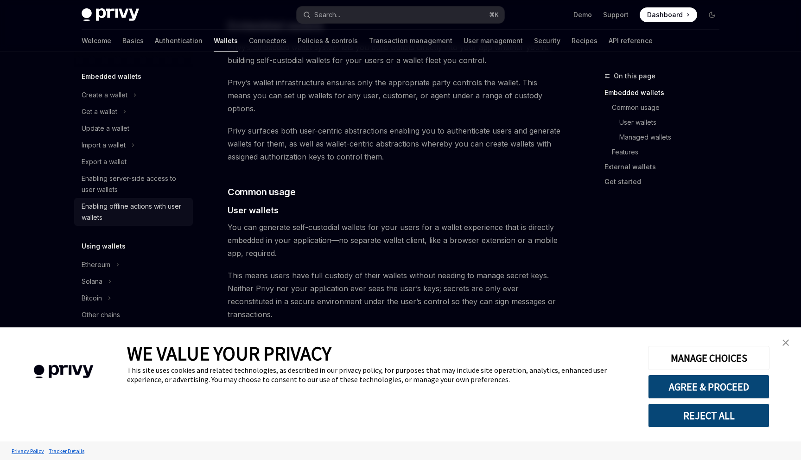
scroll to position [51, 0]
click at [106, 262] on div "Ethereum" at bounding box center [96, 262] width 29 height 11
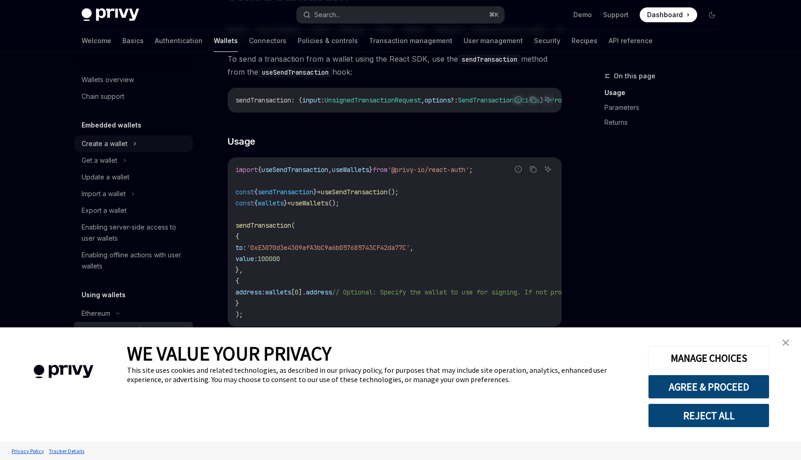
click at [125, 144] on div "Create a wallet" at bounding box center [105, 143] width 46 height 11
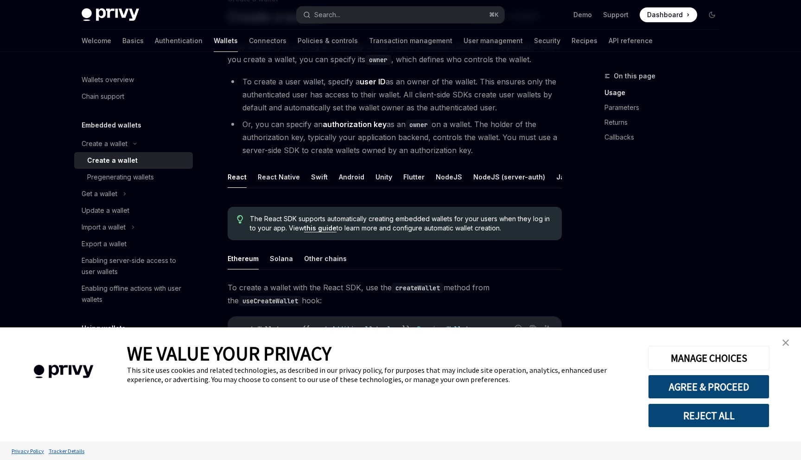
scroll to position [78, 0]
click at [327, 230] on link "this guide" at bounding box center [320, 227] width 32 height 8
type textarea "*"
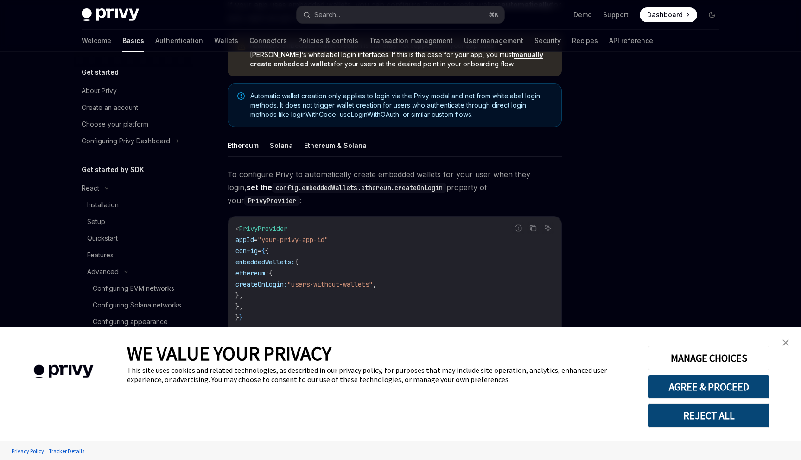
scroll to position [127, 0]
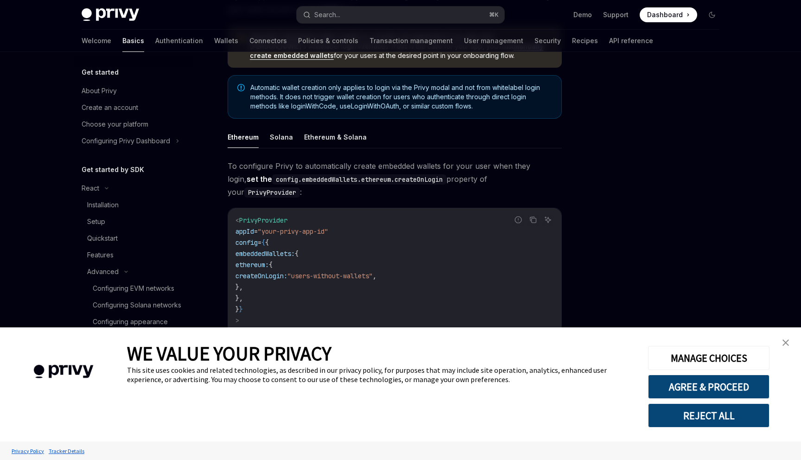
drag, startPoint x: 286, startPoint y: 290, endPoint x: 265, endPoint y: 242, distance: 52.4
click at [265, 242] on code "< PrivyProvider appId = "your-privy-app-id" config = { { embeddedWallets: { eth…" at bounding box center [395, 282] width 319 height 134
copy code "embeddedWallets: { ethereum: { createOnLogin: "users-without-wallets" , }, },"
click at [645, 235] on div at bounding box center [656, 264] width 141 height 389
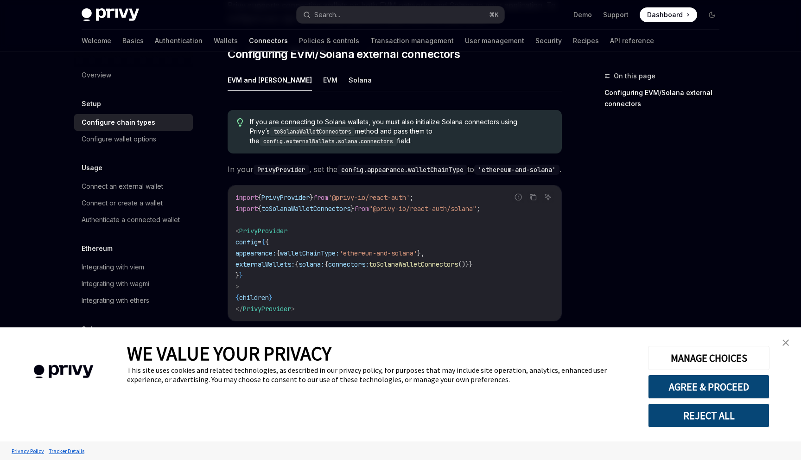
scroll to position [157, 0]
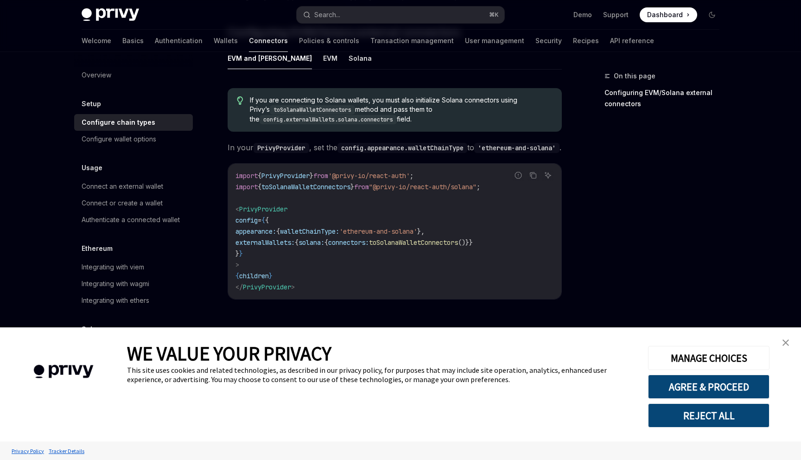
click at [462, 214] on code "import { PrivyProvider } from '@privy-io/react-auth' ; import { toSolanaWalletC…" at bounding box center [395, 231] width 319 height 122
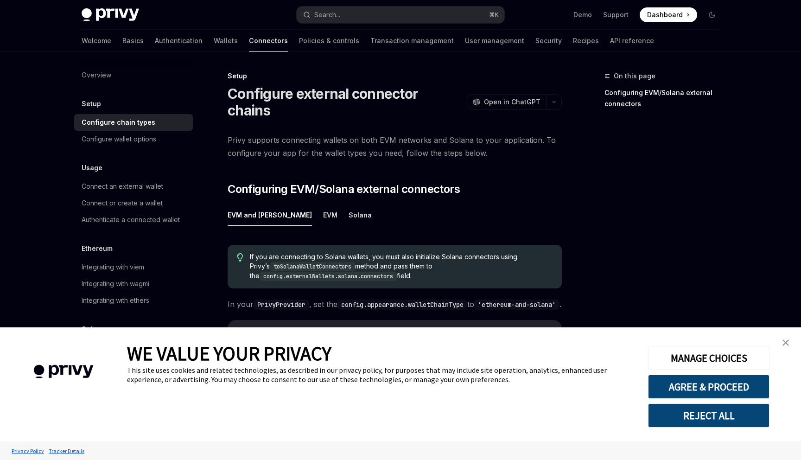
scroll to position [27, 0]
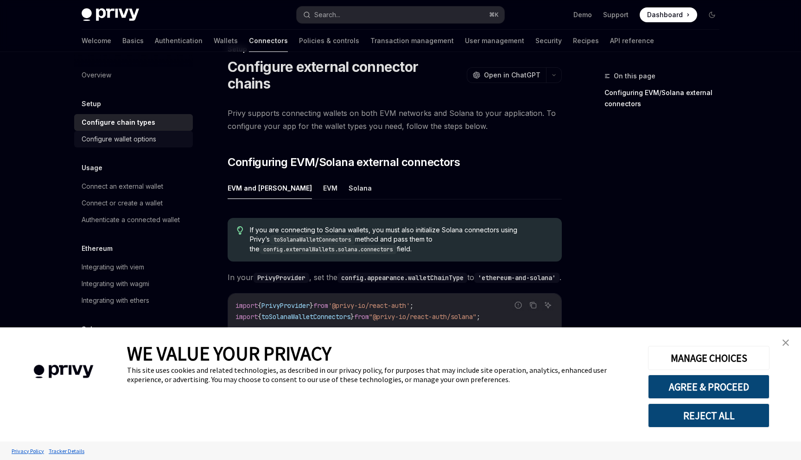
click at [159, 138] on div "Configure wallet options" at bounding box center [135, 139] width 106 height 11
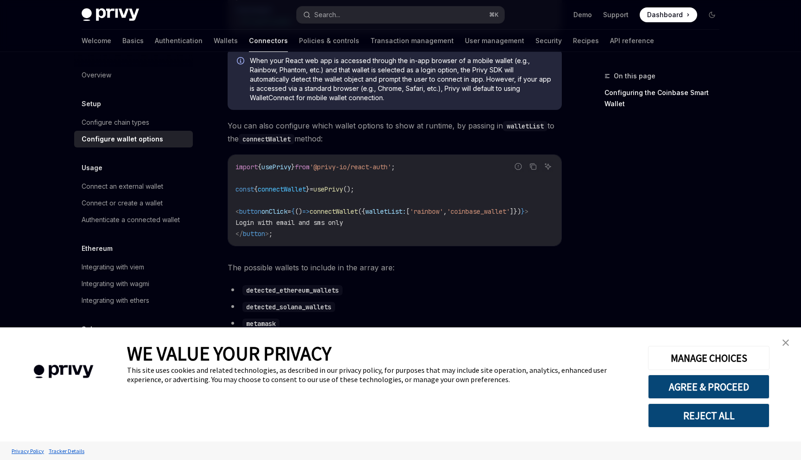
scroll to position [312, 0]
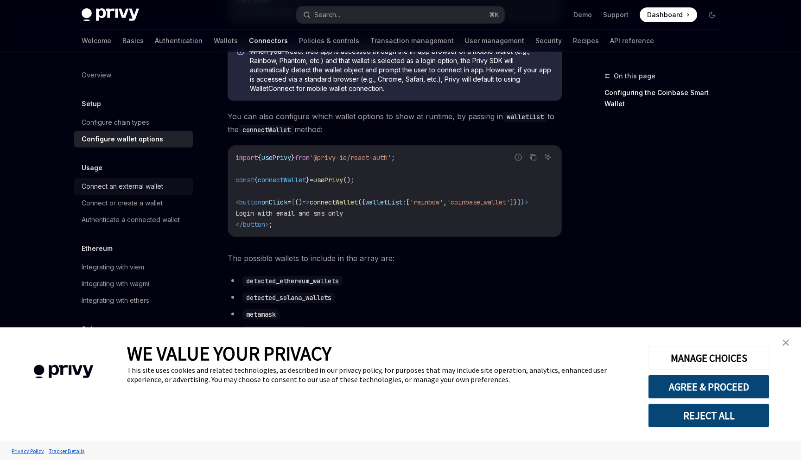
click at [153, 190] on div "Connect an external wallet" at bounding box center [123, 186] width 82 height 11
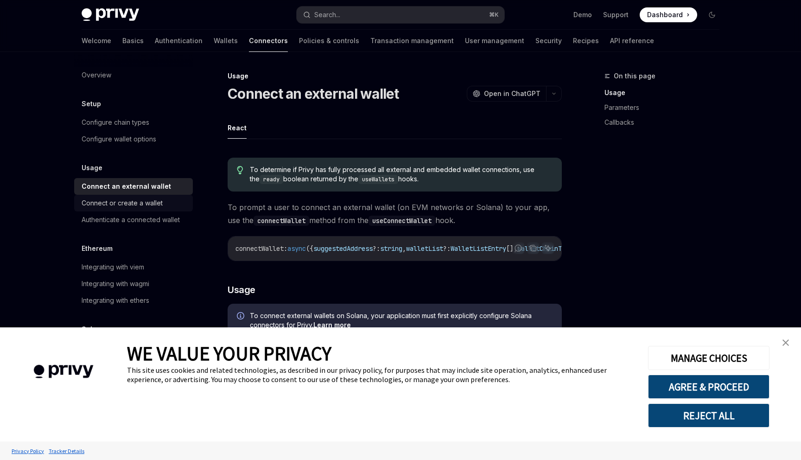
click at [154, 209] on link "Connect or create a wallet" at bounding box center [133, 203] width 119 height 17
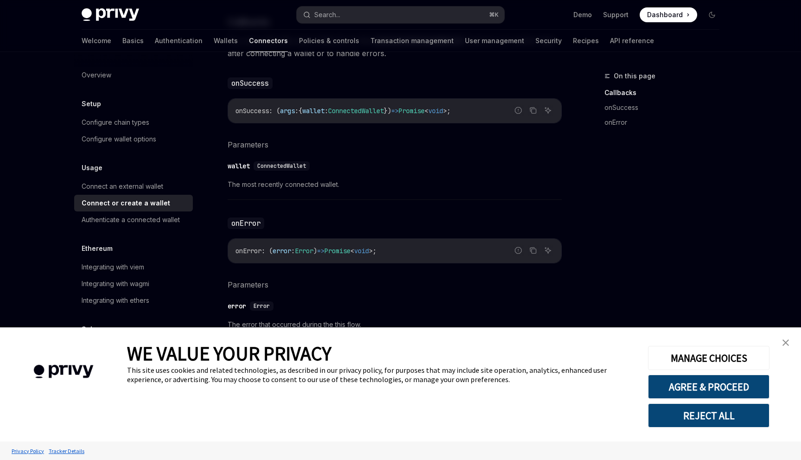
scroll to position [578, 0]
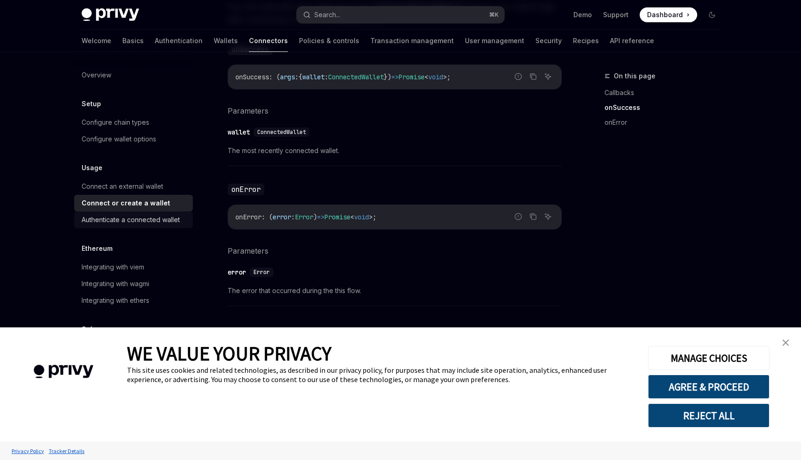
click at [121, 225] on div "Authenticate a connected wallet" at bounding box center [131, 219] width 98 height 11
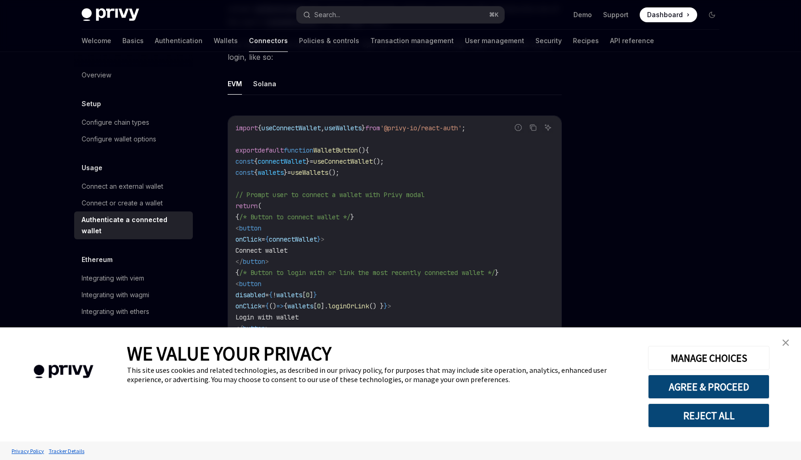
scroll to position [532, 0]
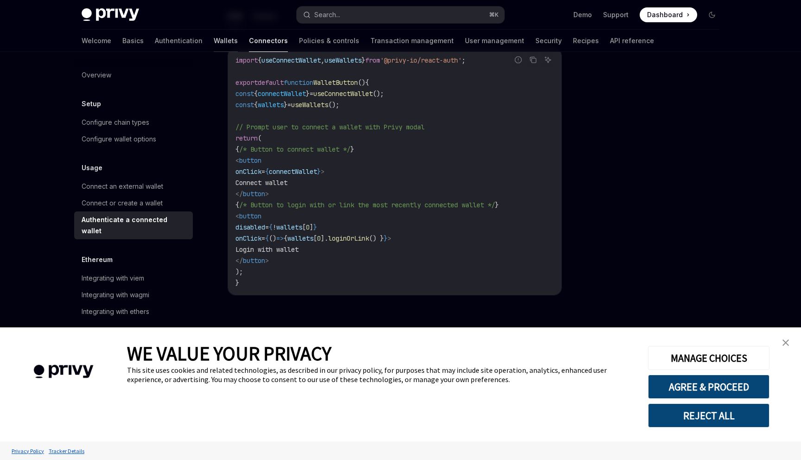
click at [214, 39] on link "Wallets" at bounding box center [226, 41] width 24 height 22
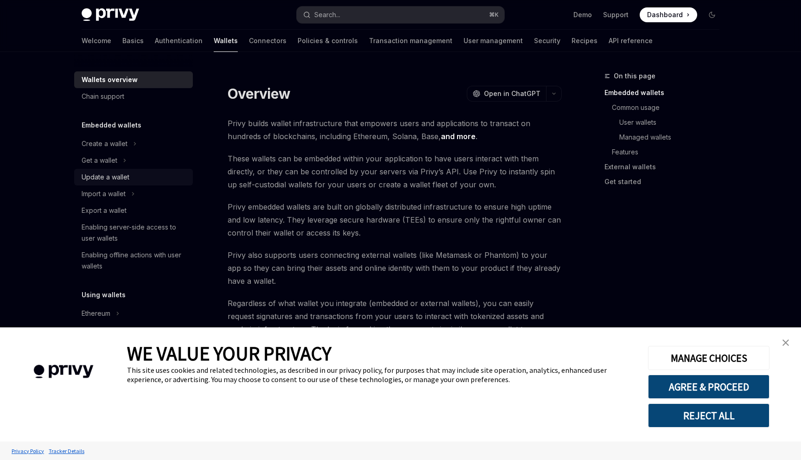
click at [128, 178] on div "Update a wallet" at bounding box center [106, 177] width 48 height 11
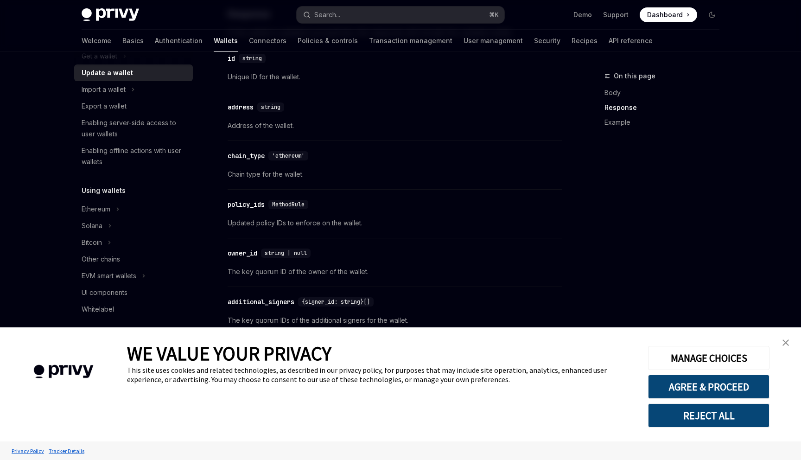
scroll to position [152, 0]
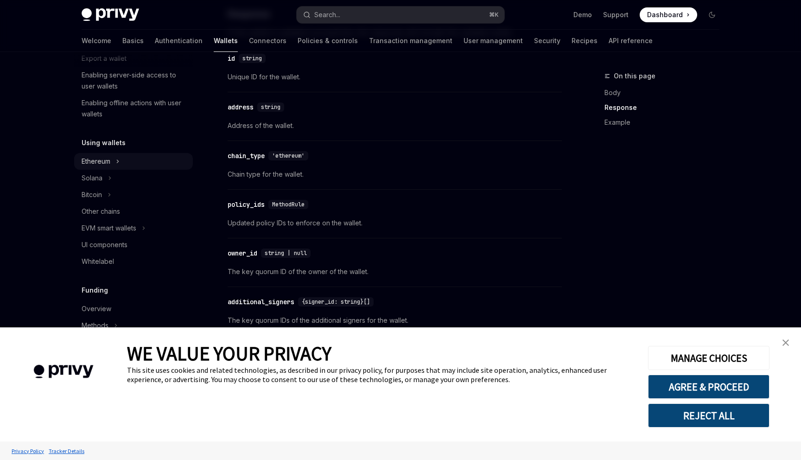
click at [111, 160] on div "Ethereum" at bounding box center [133, 161] width 119 height 17
type textarea "*"
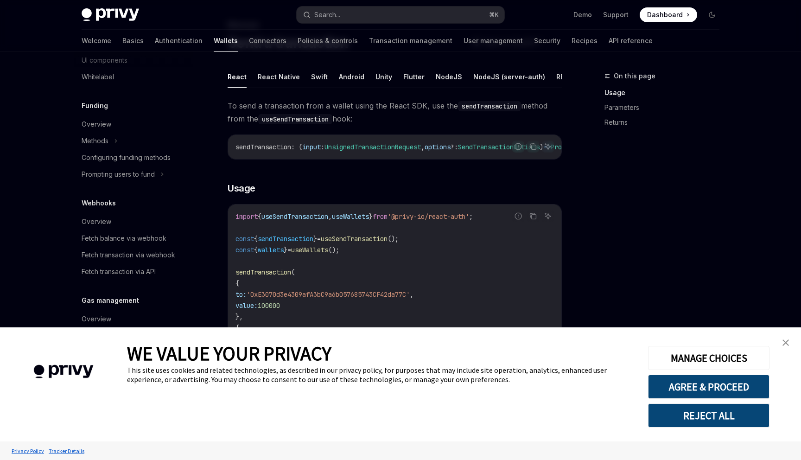
scroll to position [65, 0]
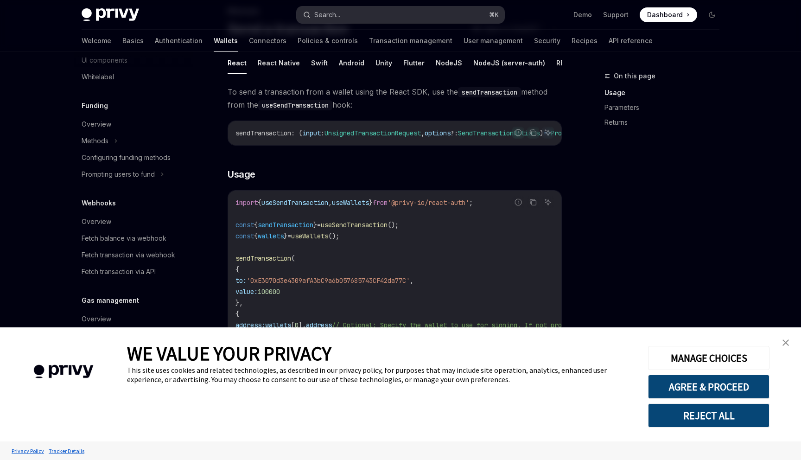
click at [453, 15] on button "Search... ⌘ K" at bounding box center [401, 14] width 208 height 17
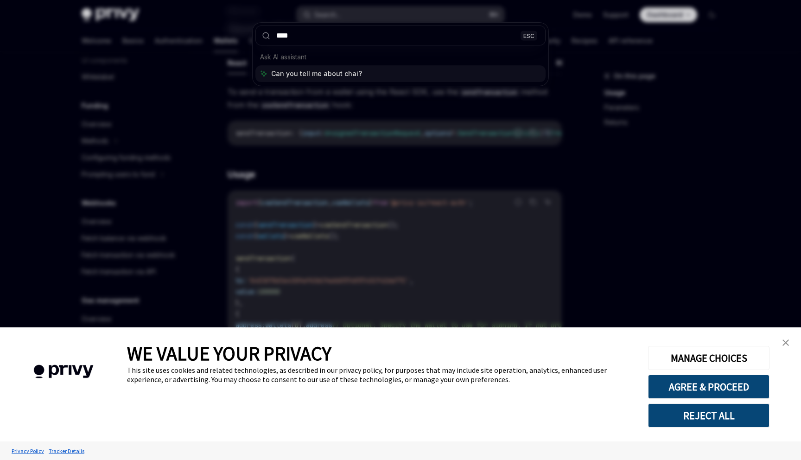
type input "*****"
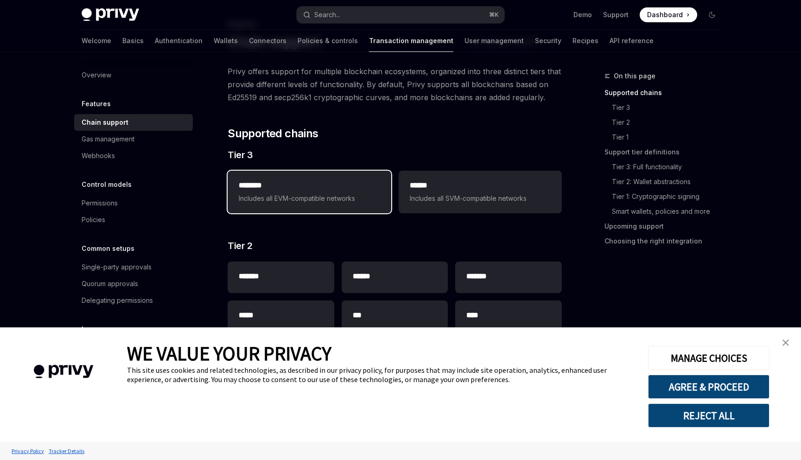
click at [339, 197] on span "Includes all EVM-compatible networks" at bounding box center [309, 198] width 141 height 11
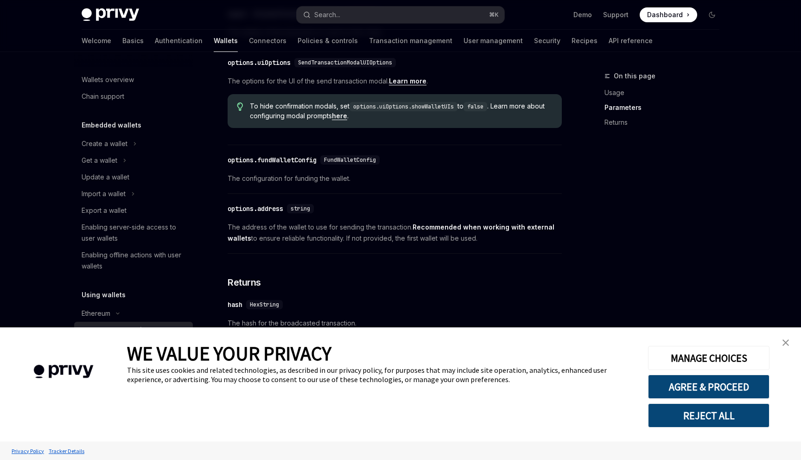
scroll to position [535, 0]
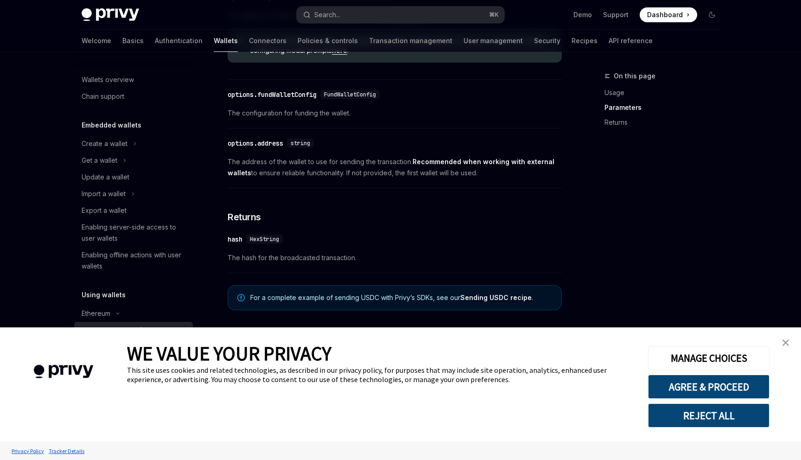
click at [505, 300] on link "Sending USDC recipe" at bounding box center [495, 297] width 71 height 8
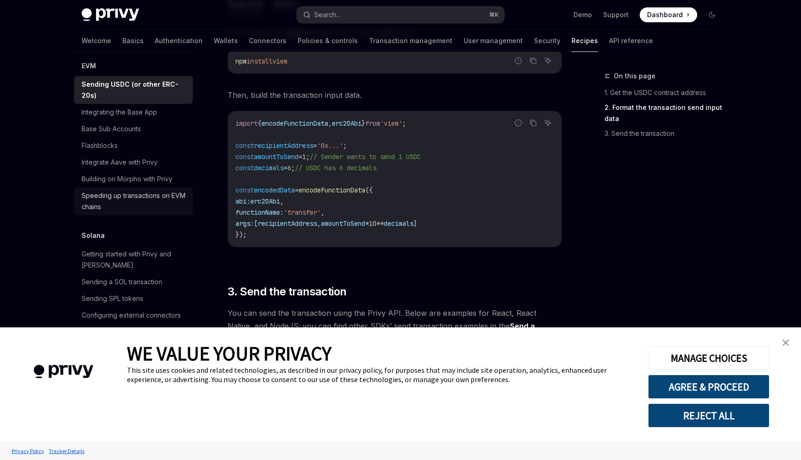
scroll to position [1317, 0]
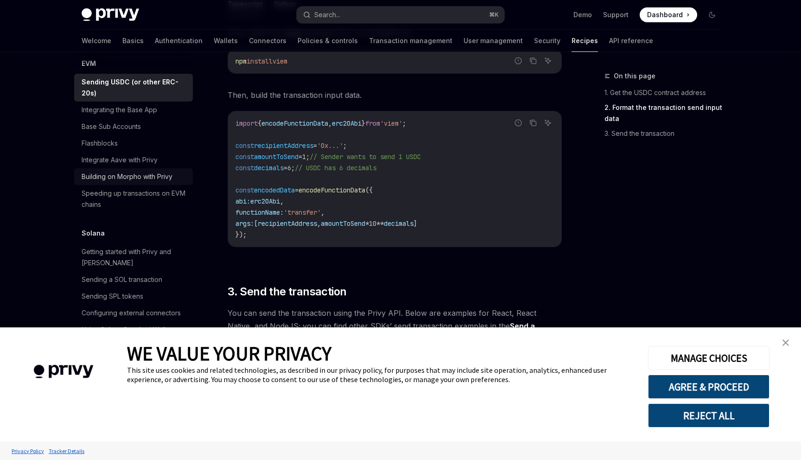
click at [151, 171] on div "Building on Morpho with Privy" at bounding box center [127, 176] width 91 height 11
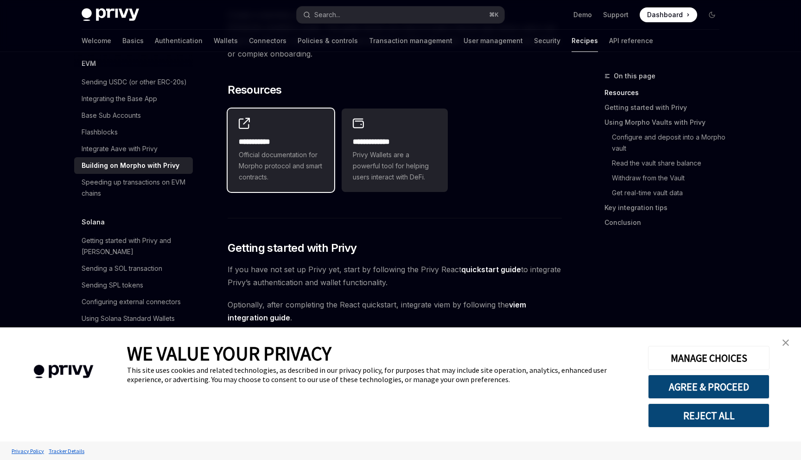
scroll to position [109, 0]
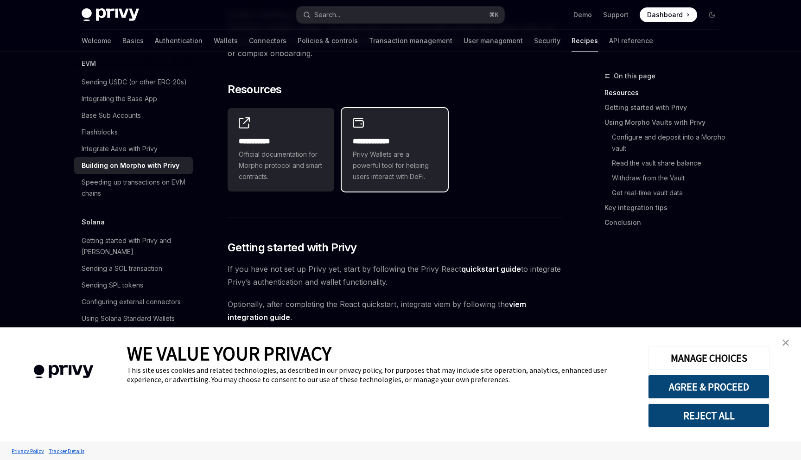
click at [384, 164] on span "Privy Wallets are a powerful tool for helping users interact with DeFi." at bounding box center [395, 165] width 84 height 33
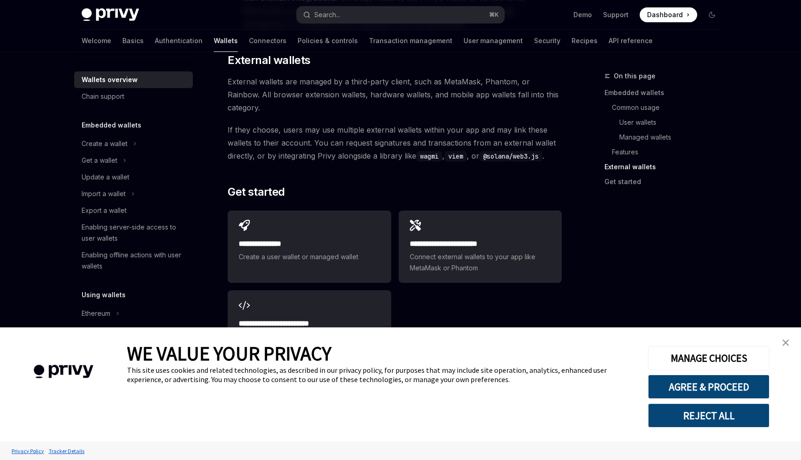
scroll to position [1398, 0]
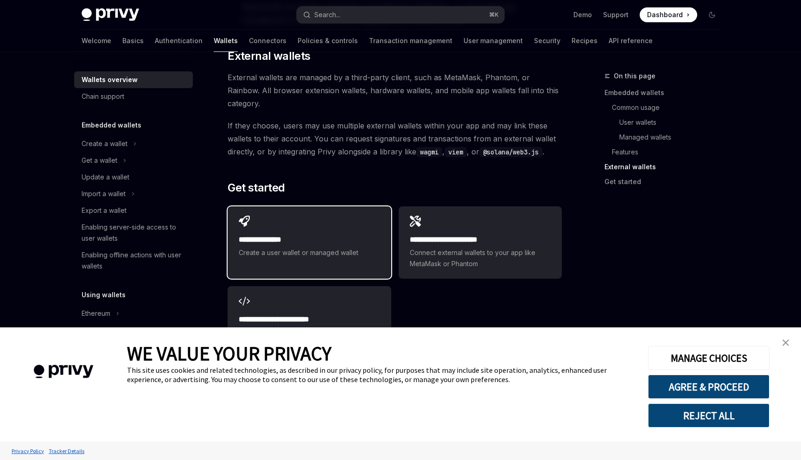
click at [309, 207] on div "**********" at bounding box center [309, 236] width 163 height 61
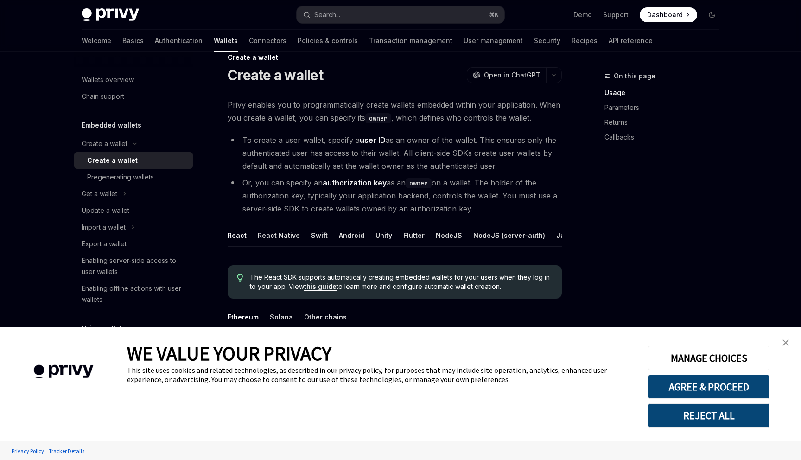
scroll to position [26, 0]
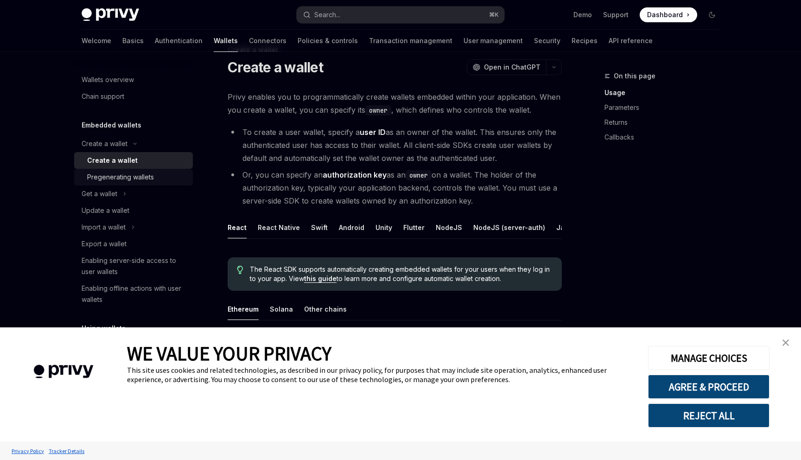
click at [165, 182] on div "Pregenerating wallets" at bounding box center [137, 177] width 100 height 11
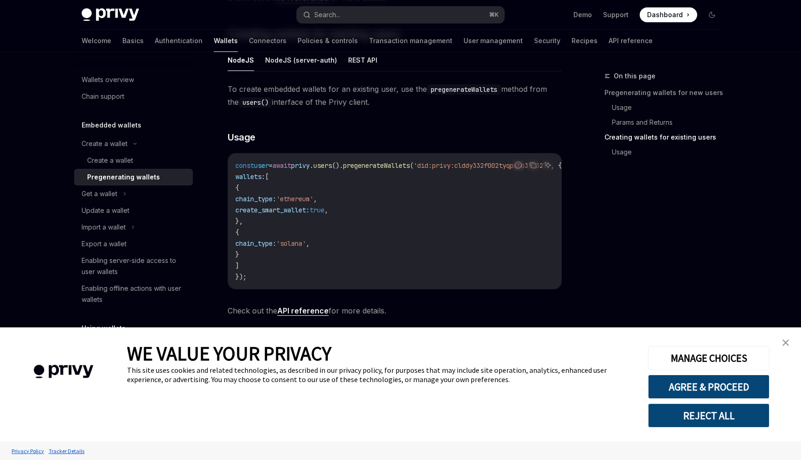
scroll to position [518, 0]
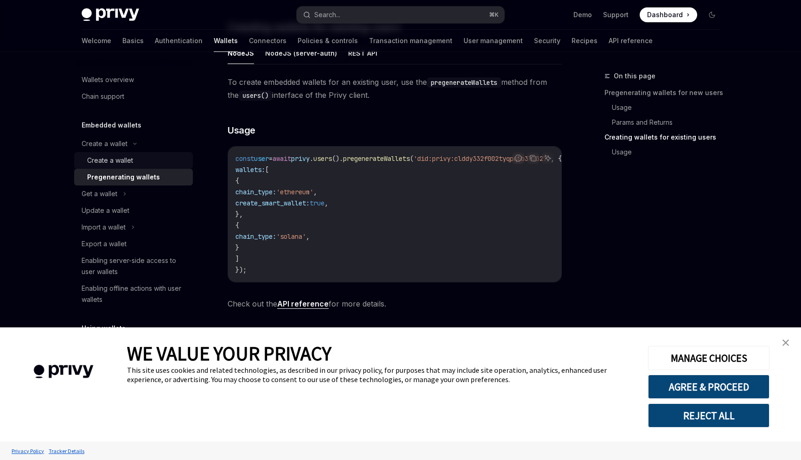
click at [161, 163] on div "Create a wallet" at bounding box center [137, 160] width 100 height 11
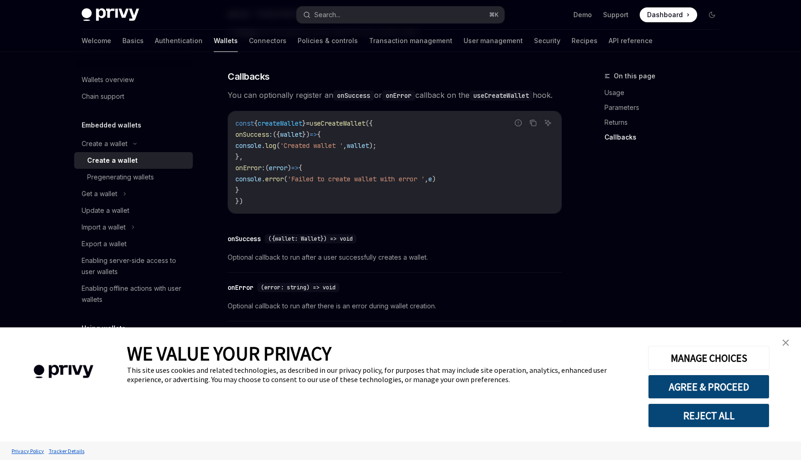
scroll to position [661, 0]
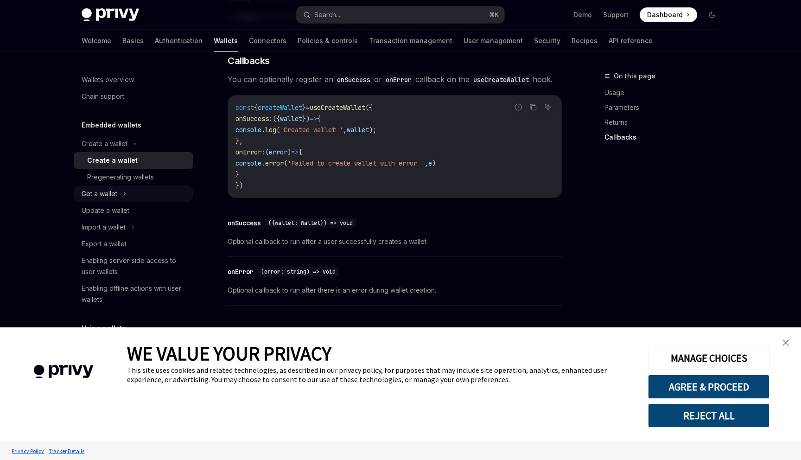
click at [136, 193] on div "Get a wallet" at bounding box center [133, 193] width 119 height 17
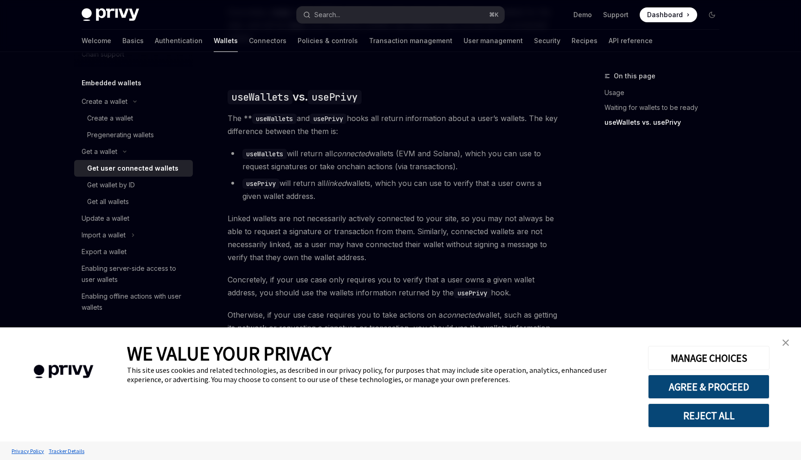
scroll to position [779, 0]
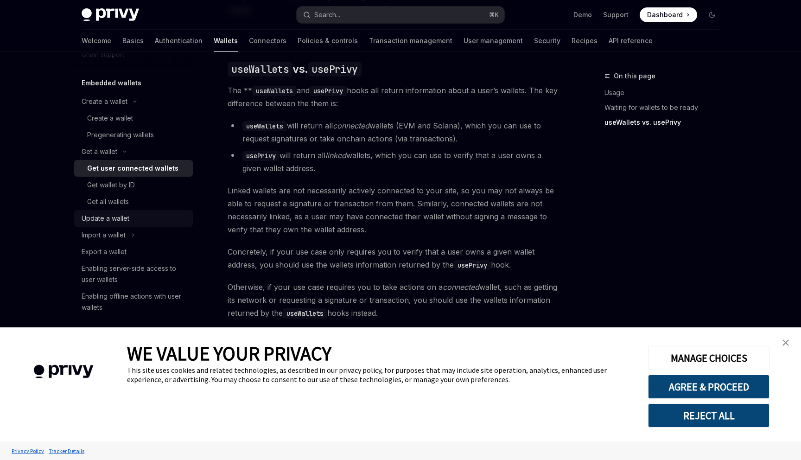
click at [145, 214] on div "Update a wallet" at bounding box center [135, 218] width 106 height 11
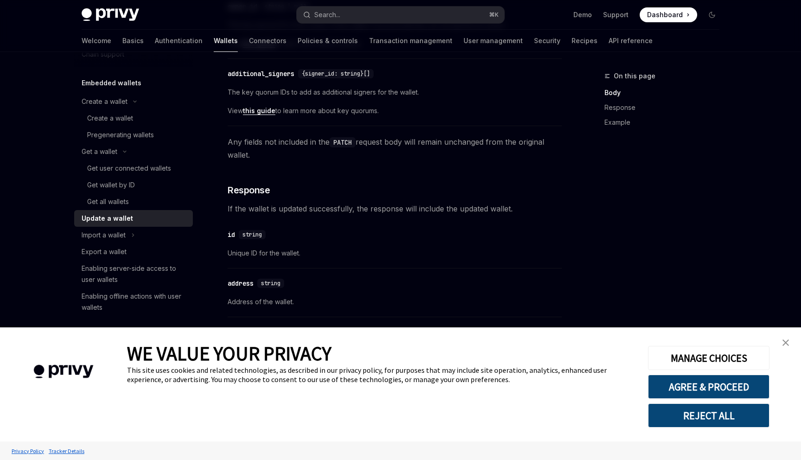
scroll to position [493, 0]
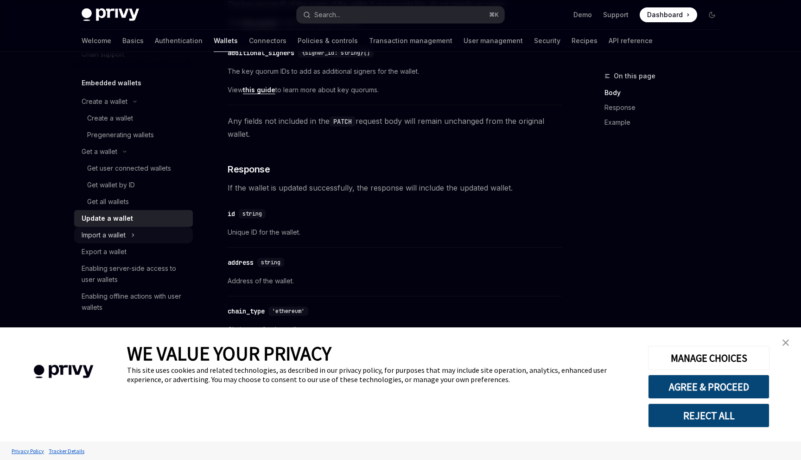
click at [161, 236] on div "Import a wallet" at bounding box center [133, 235] width 119 height 17
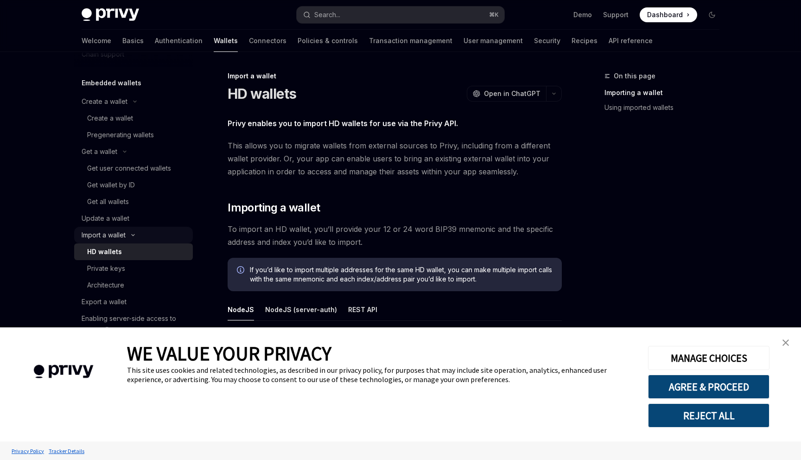
click at [157, 236] on div "Import a wallet" at bounding box center [133, 235] width 119 height 17
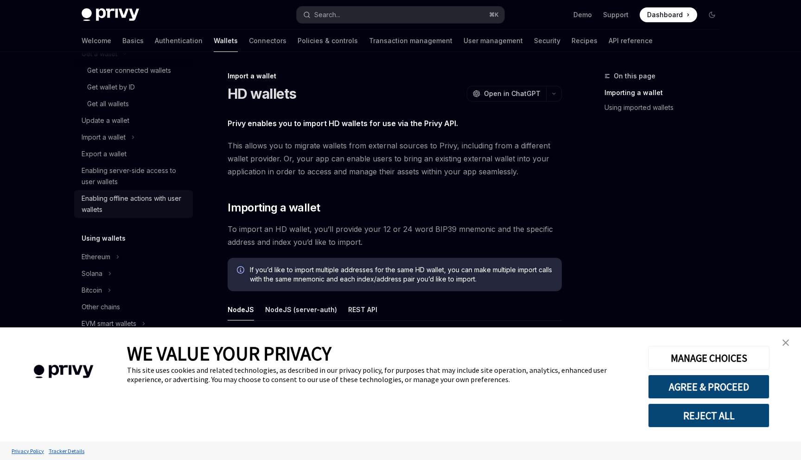
scroll to position [176, 0]
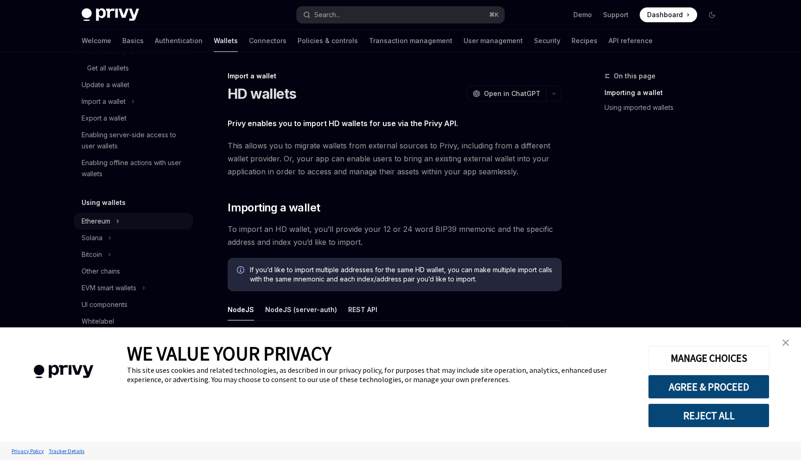
click at [138, 222] on div "Ethereum" at bounding box center [133, 221] width 119 height 17
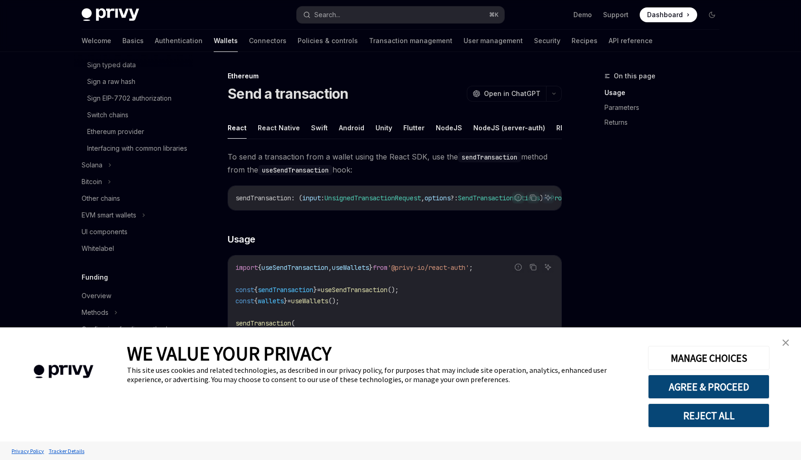
scroll to position [397, 0]
click at [126, 222] on div "EVM smart wallets" at bounding box center [109, 216] width 55 height 11
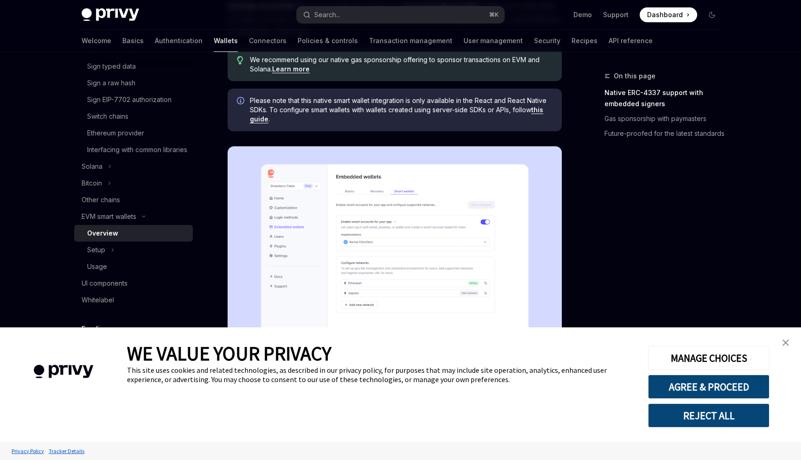
scroll to position [143, 0]
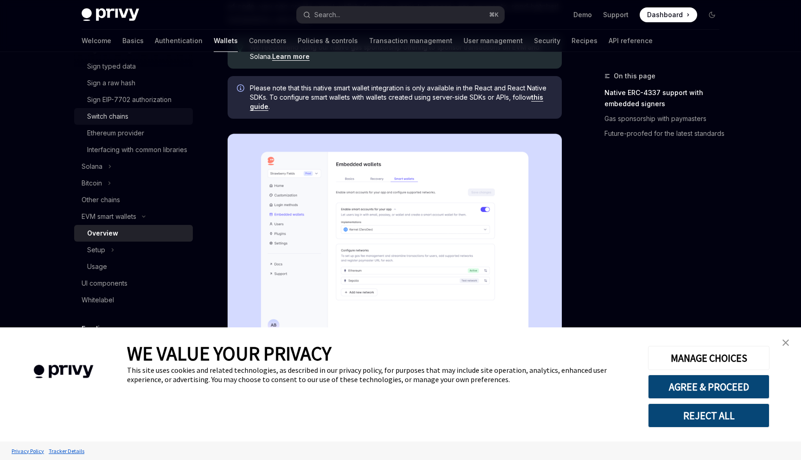
click at [131, 115] on div "Switch chains" at bounding box center [137, 116] width 100 height 11
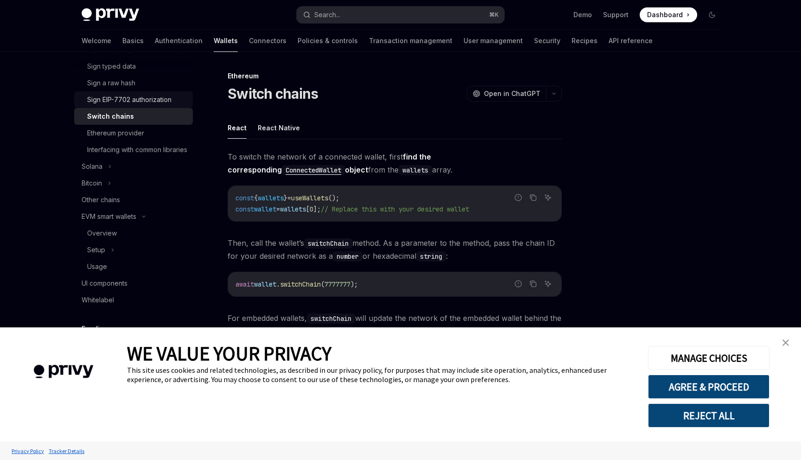
click at [139, 103] on div "Sign EIP-7702 authorization" at bounding box center [129, 99] width 84 height 11
type textarea "*"
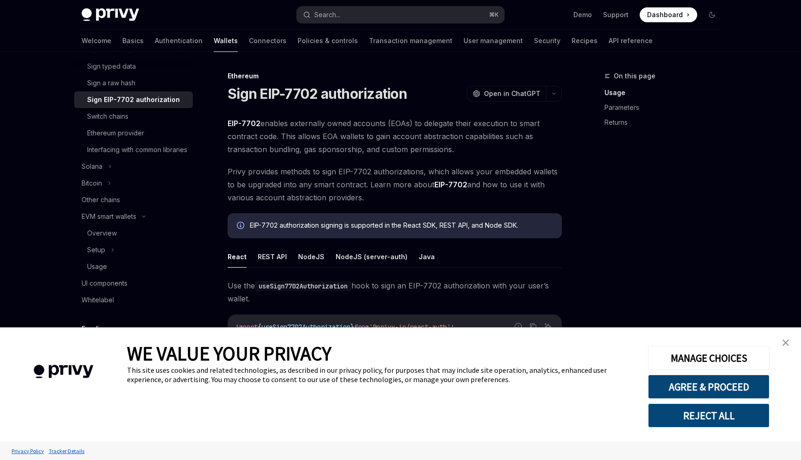
click at [632, 199] on div "On this page Usage Parameters Returns" at bounding box center [656, 264] width 141 height 389
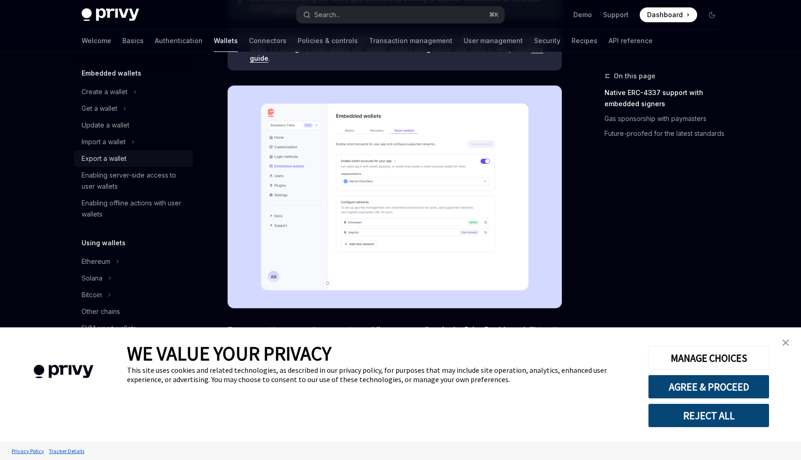
scroll to position [53, 0]
click at [169, 211] on div "Enabling offline actions with user wallets" at bounding box center [135, 208] width 106 height 22
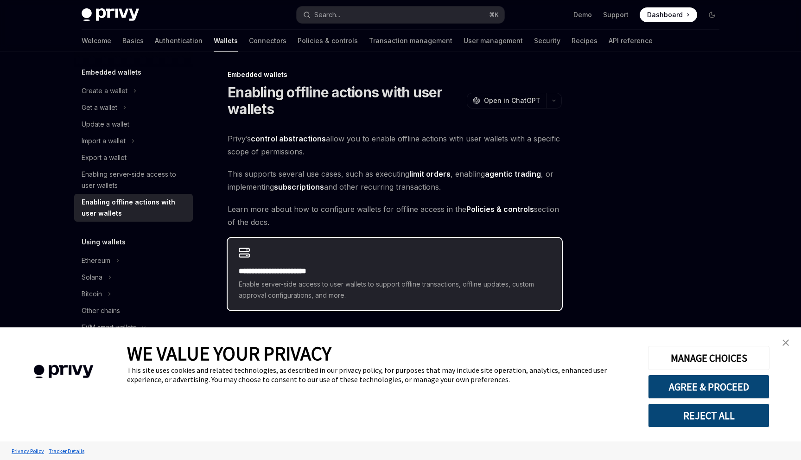
click at [340, 274] on h2 "**********" at bounding box center [395, 271] width 312 height 11
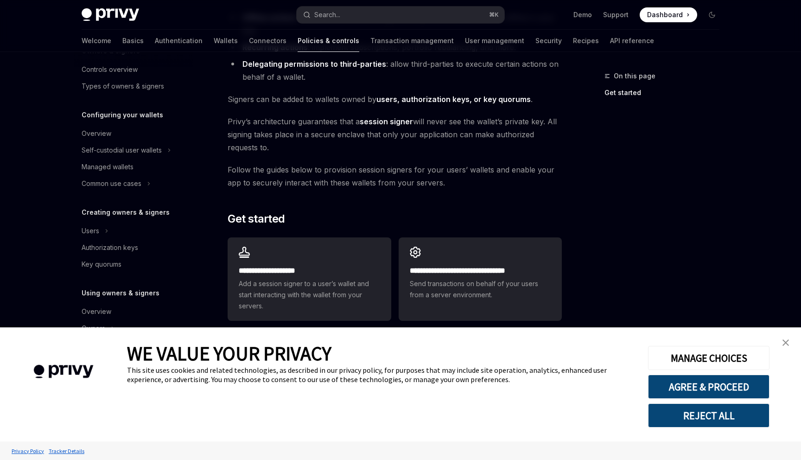
scroll to position [168, 0]
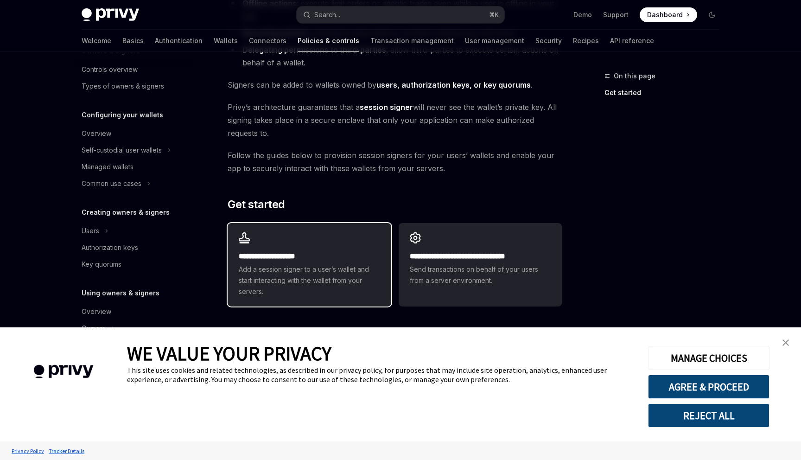
click at [351, 278] on span "Add a session signer to a user’s wallet and start interacting with the wallet f…" at bounding box center [309, 280] width 141 height 33
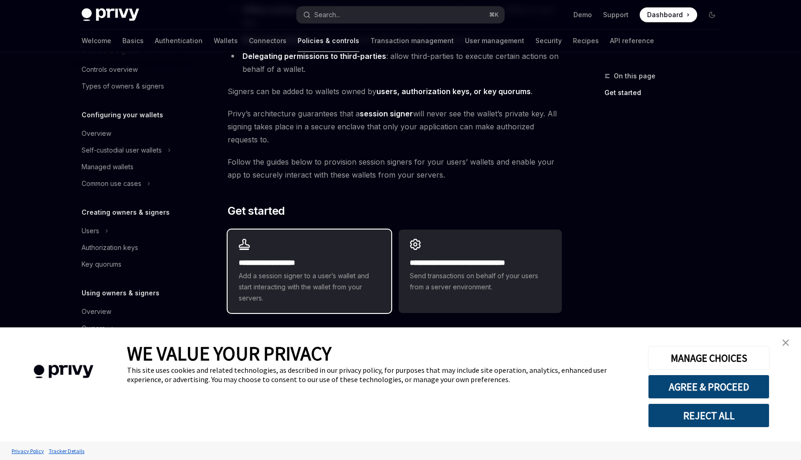
scroll to position [168, 0]
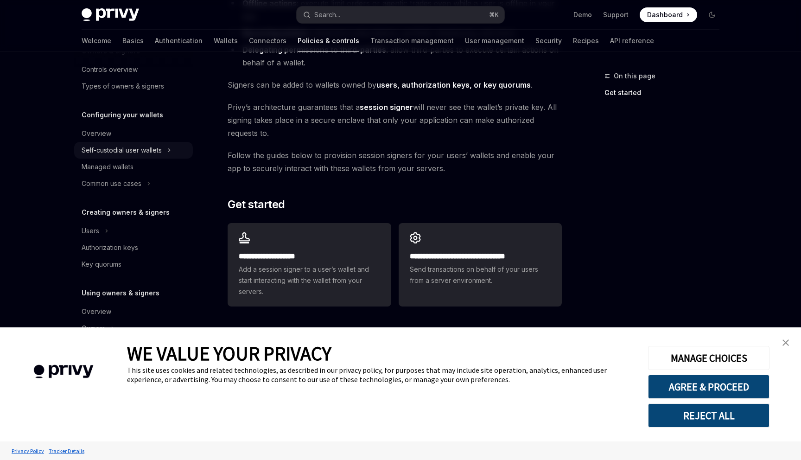
click at [155, 147] on div "Self-custodial user wallets" at bounding box center [122, 150] width 80 height 11
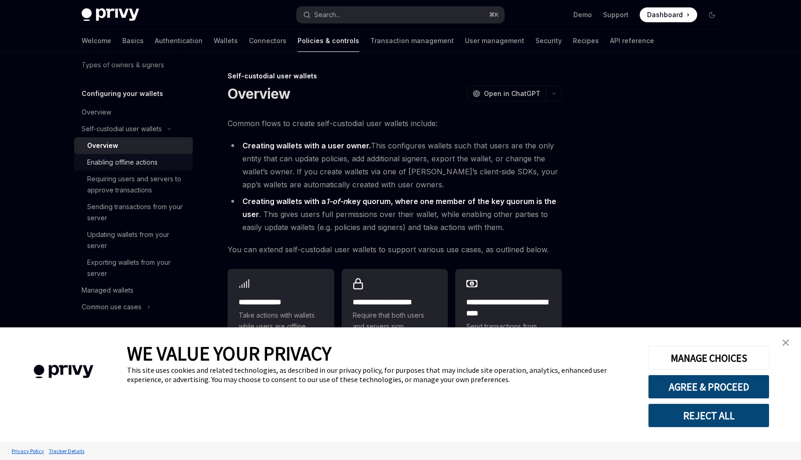
scroll to position [77, 0]
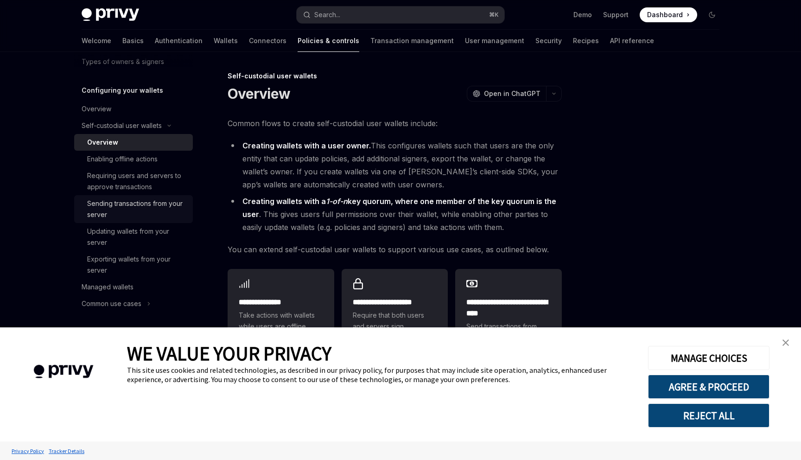
click at [168, 216] on div "Sending transactions from your server" at bounding box center [137, 209] width 100 height 22
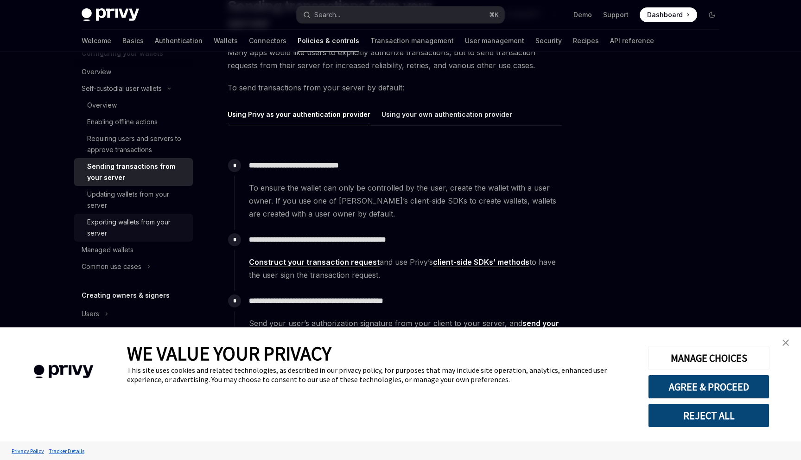
scroll to position [114, 0]
click at [142, 248] on div "Managed wallets" at bounding box center [135, 250] width 106 height 11
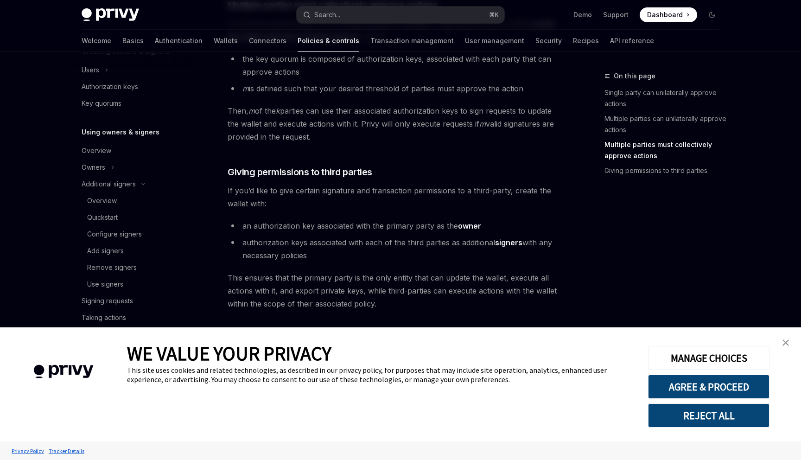
scroll to position [438, 0]
click at [786, 344] on img "close banner" at bounding box center [786, 342] width 6 height 6
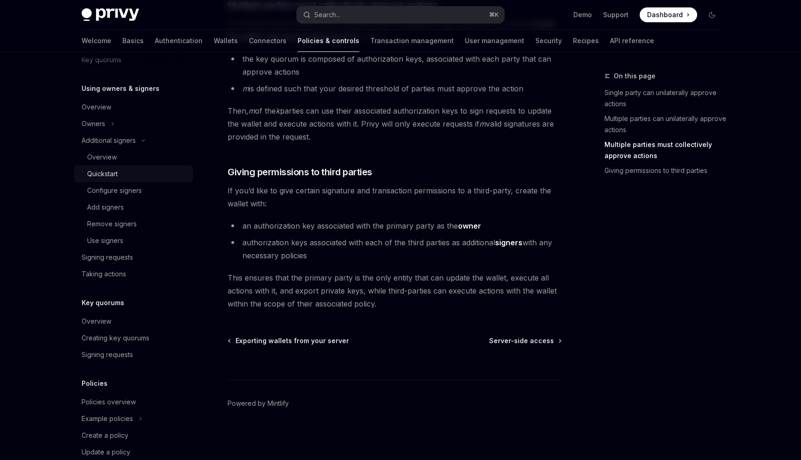
scroll to position [398, 0]
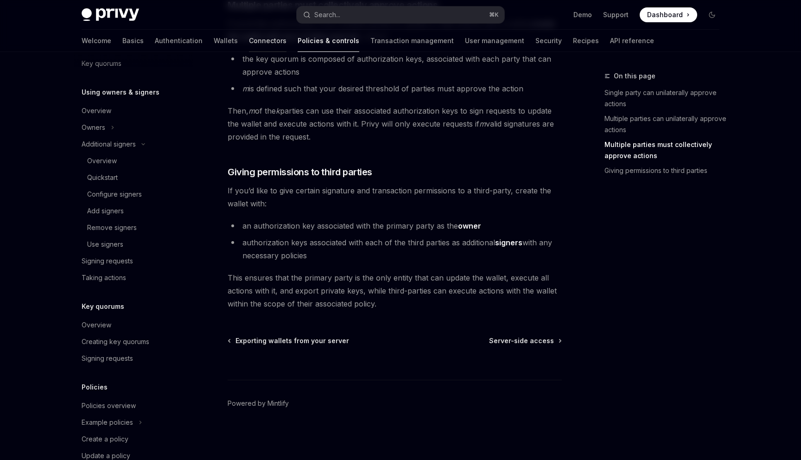
click at [249, 41] on link "Connectors" at bounding box center [268, 41] width 38 height 22
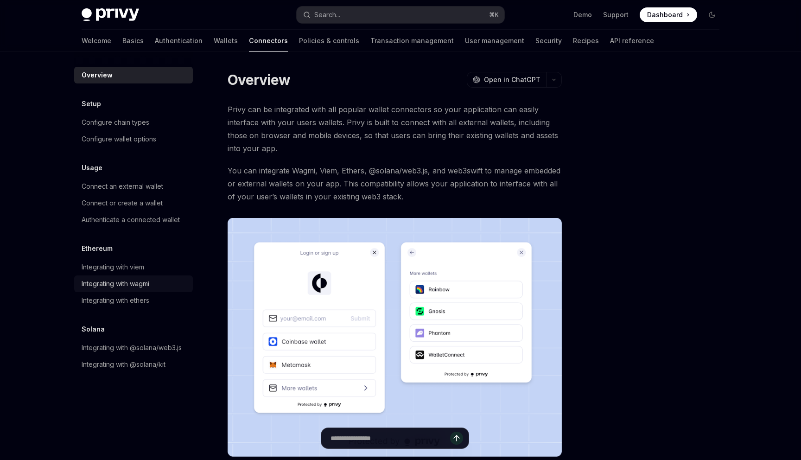
click at [147, 277] on link "Integrating with wagmi" at bounding box center [133, 283] width 119 height 17
type textarea "*"
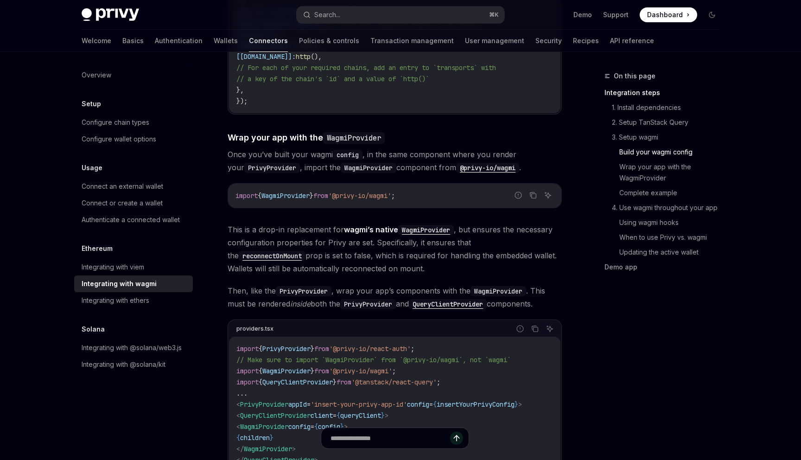
scroll to position [1194, 0]
click at [454, 258] on span "This is a drop-in replacement for wagmi’s native WagmiProvider , but ensures th…" at bounding box center [395, 247] width 334 height 52
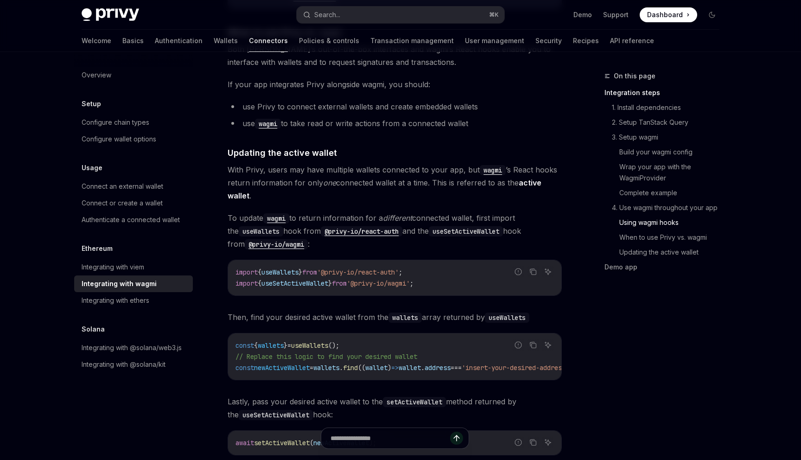
scroll to position [2621, 0]
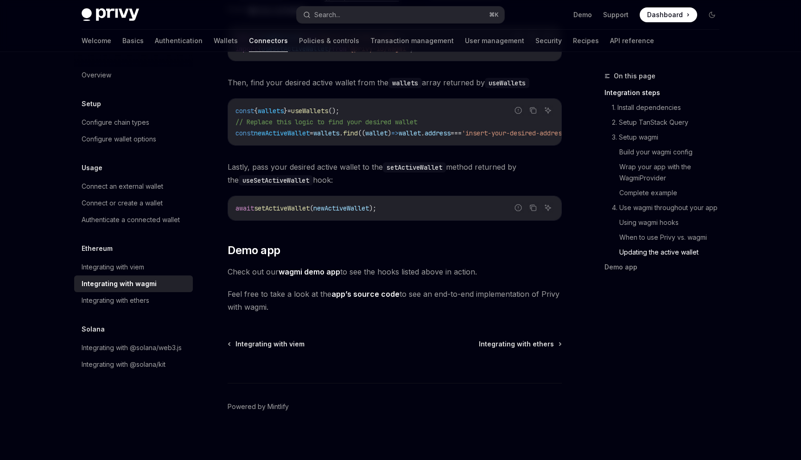
click at [392, 198] on div "await setActiveWallet ( newActiveWallet );" at bounding box center [394, 208] width 333 height 24
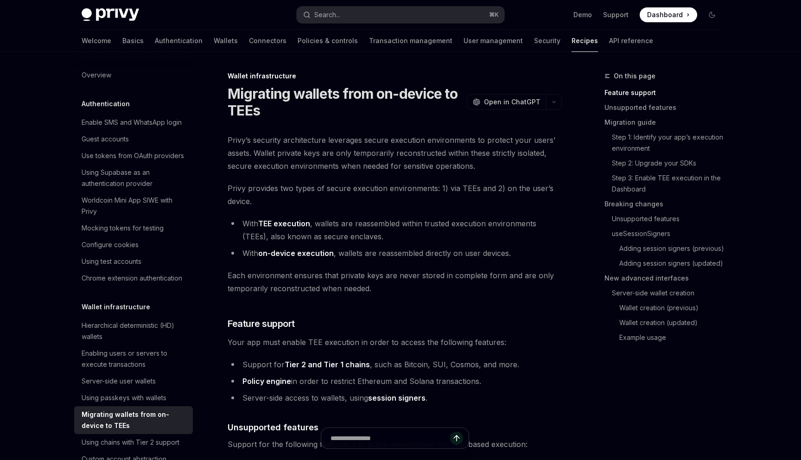
type textarea "*"
